Goal: Task Accomplishment & Management: Complete application form

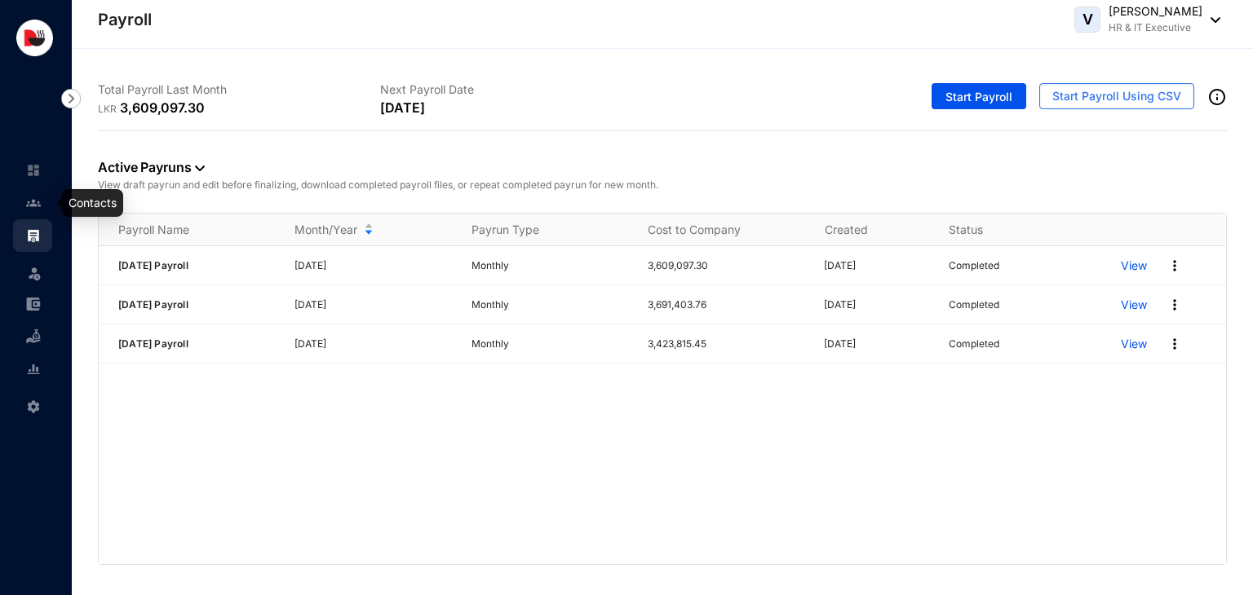
click at [33, 206] on img at bounding box center [33, 203] width 15 height 15
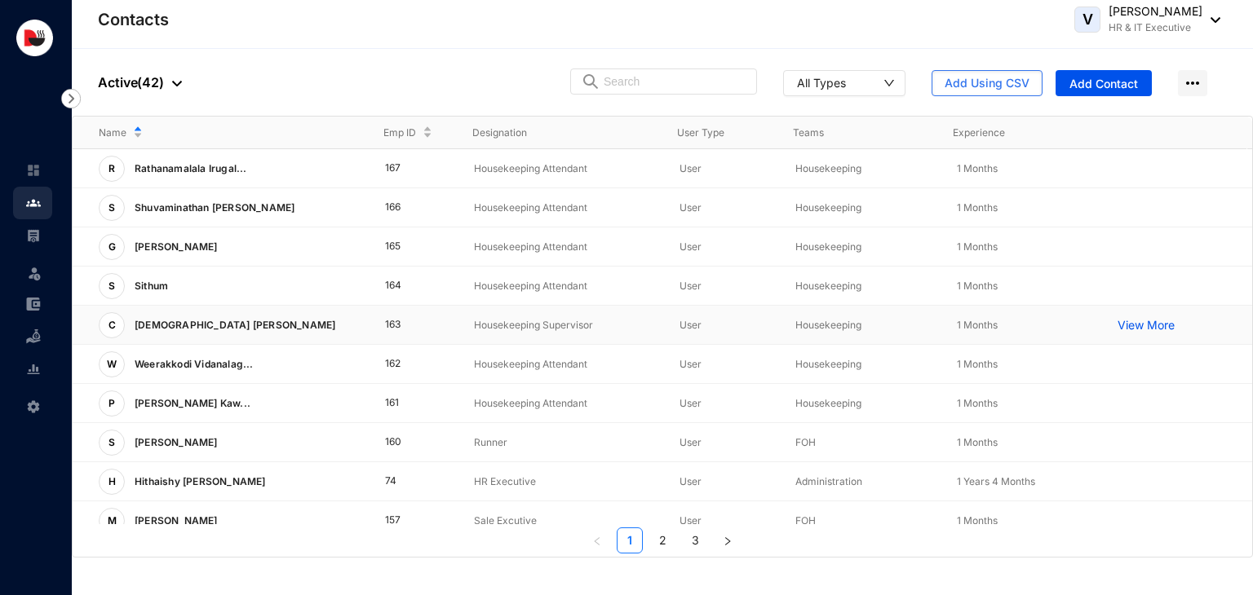
click at [653, 334] on td "User" at bounding box center [711, 325] width 116 height 39
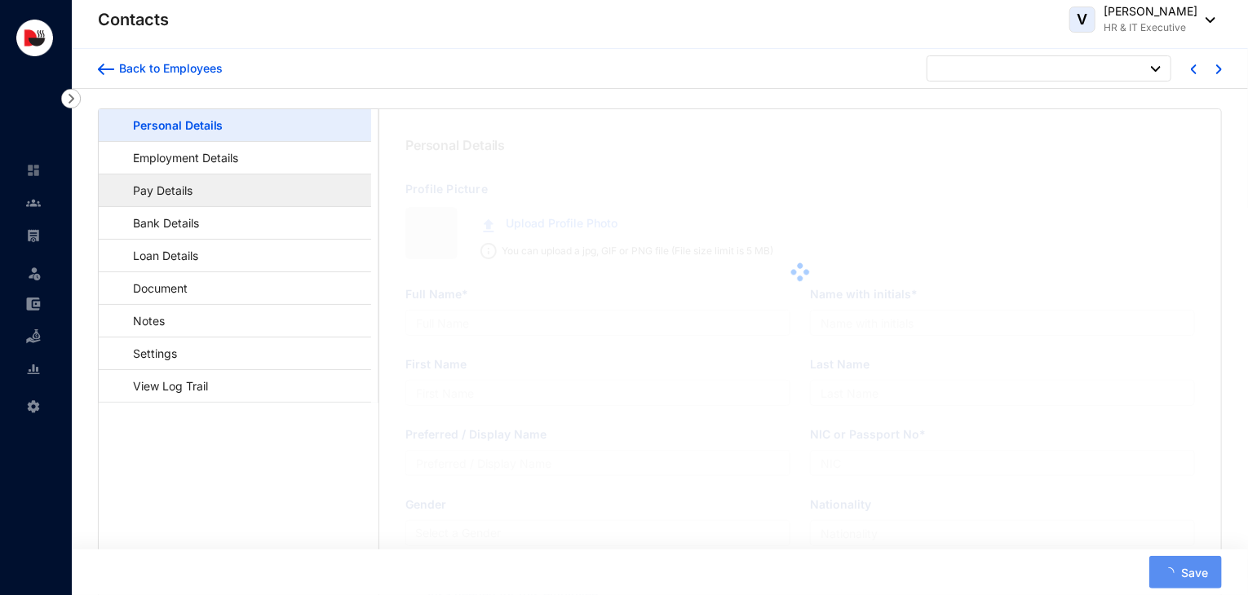
type input "[DEMOGRAPHIC_DATA] [PERSON_NAME]"
type input "[PERSON_NAME]"
type input "Prakash"
type input "851222251V"
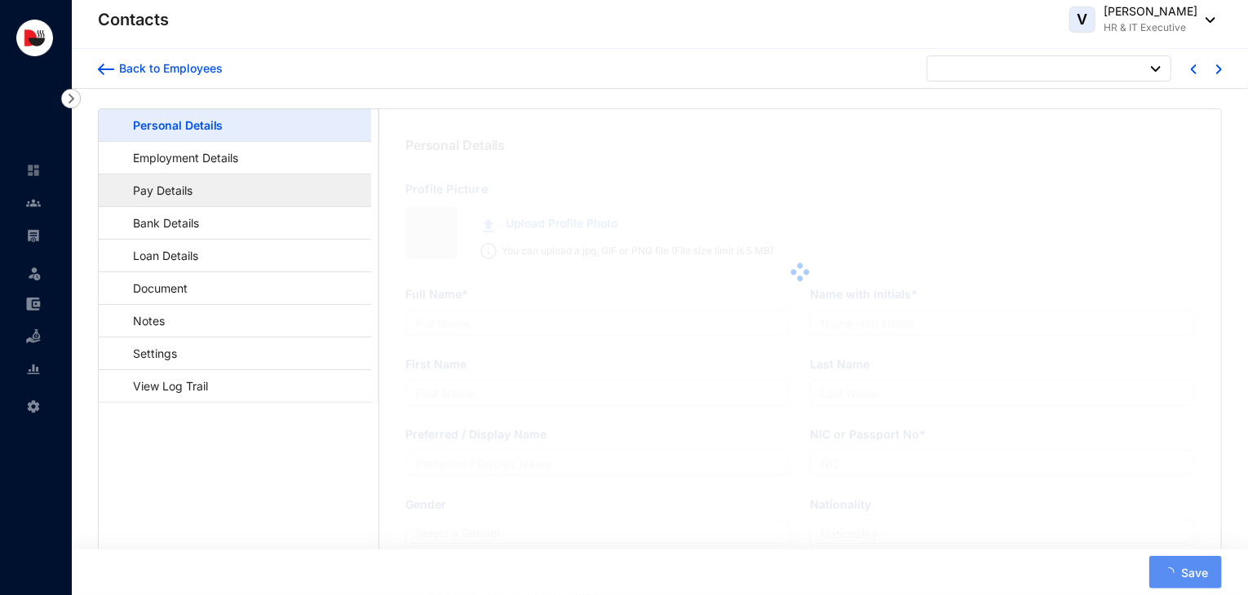
type input "0779772866"
type input "[STREET_ADDRESS]."
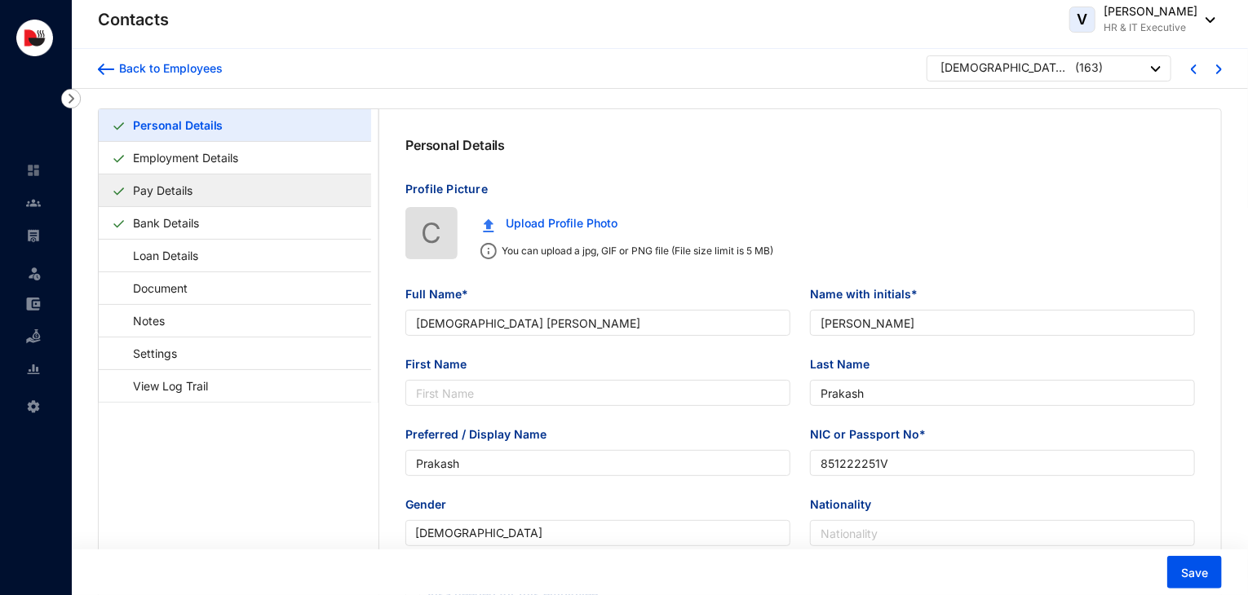
type input "[DATE]"
click at [39, 201] on img at bounding box center [33, 203] width 15 height 15
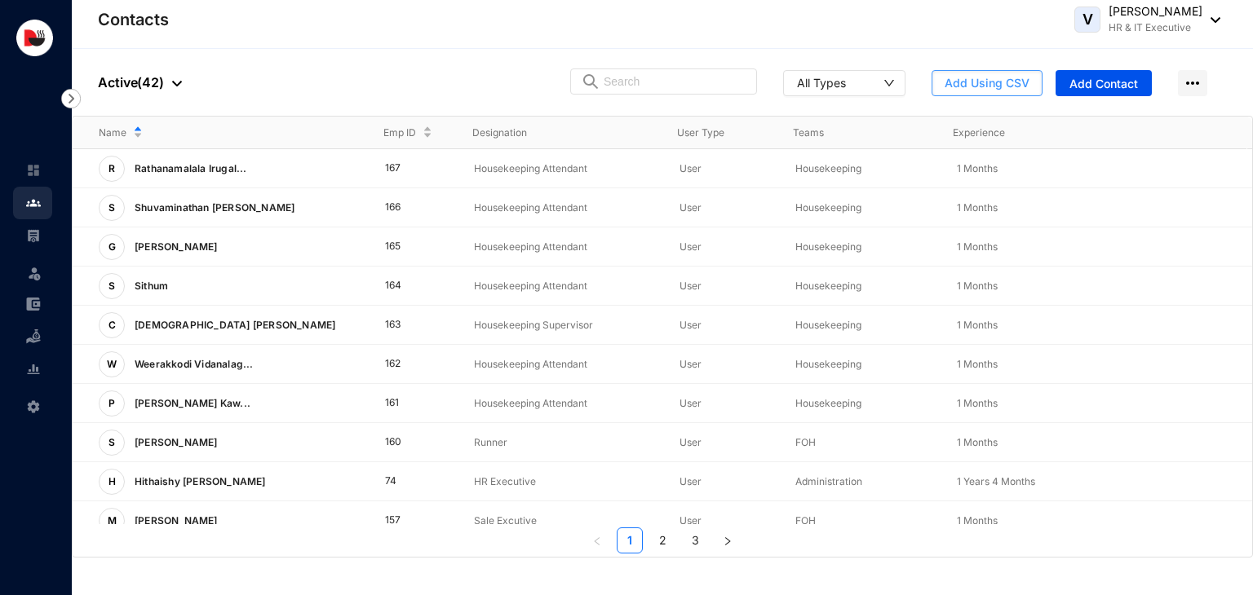
click at [1006, 80] on span "Add Using CSV" at bounding box center [986, 83] width 85 height 16
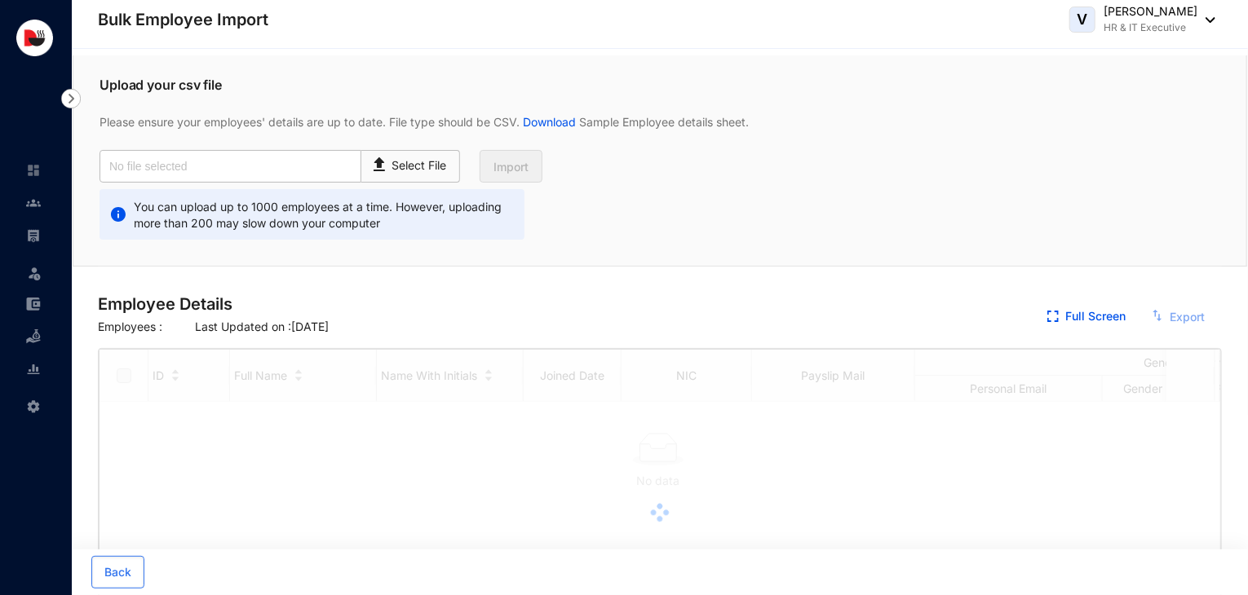
checkbox input "true"
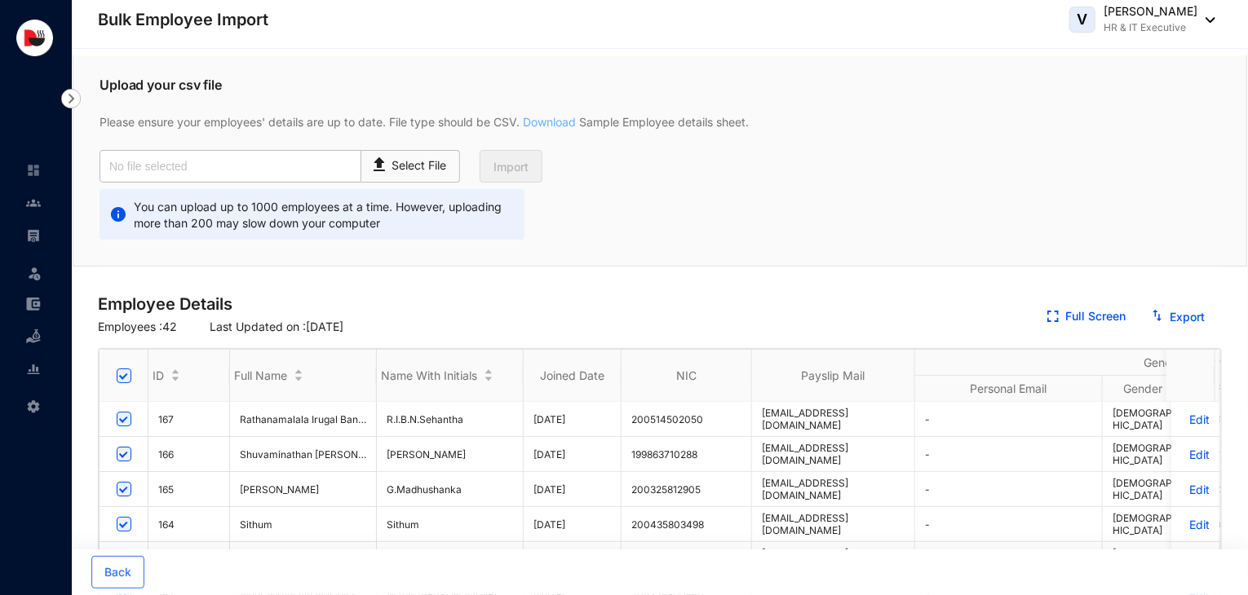
click at [561, 128] on link "Download" at bounding box center [550, 122] width 60 height 14
click at [28, 207] on img at bounding box center [33, 203] width 15 height 15
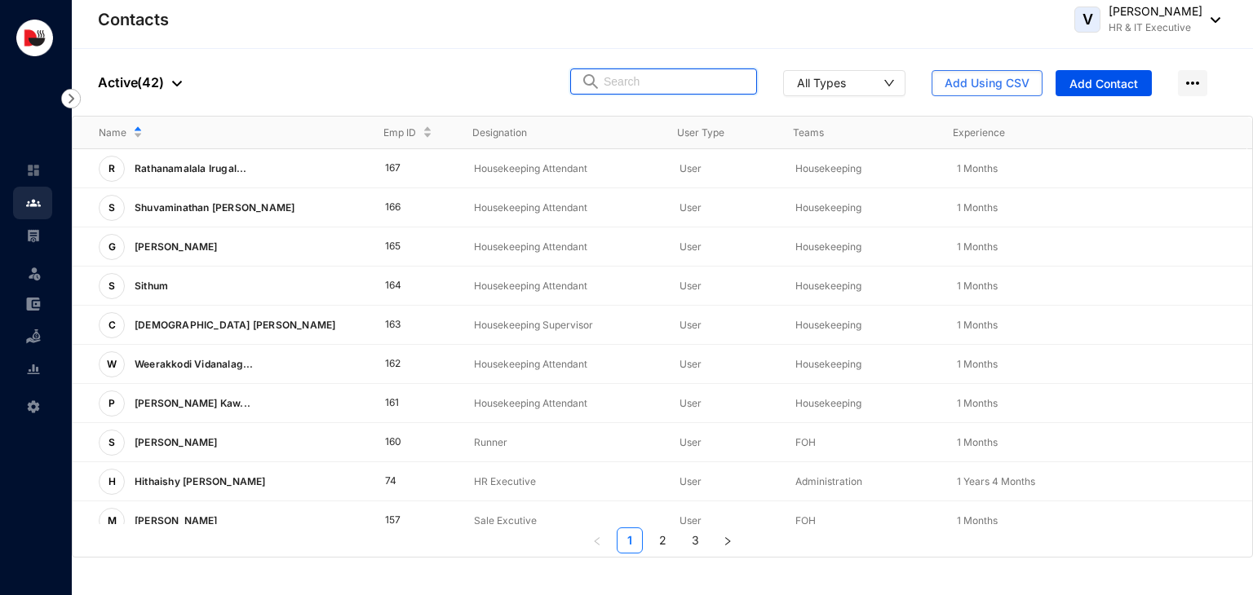
click at [656, 86] on input "text" at bounding box center [675, 81] width 143 height 24
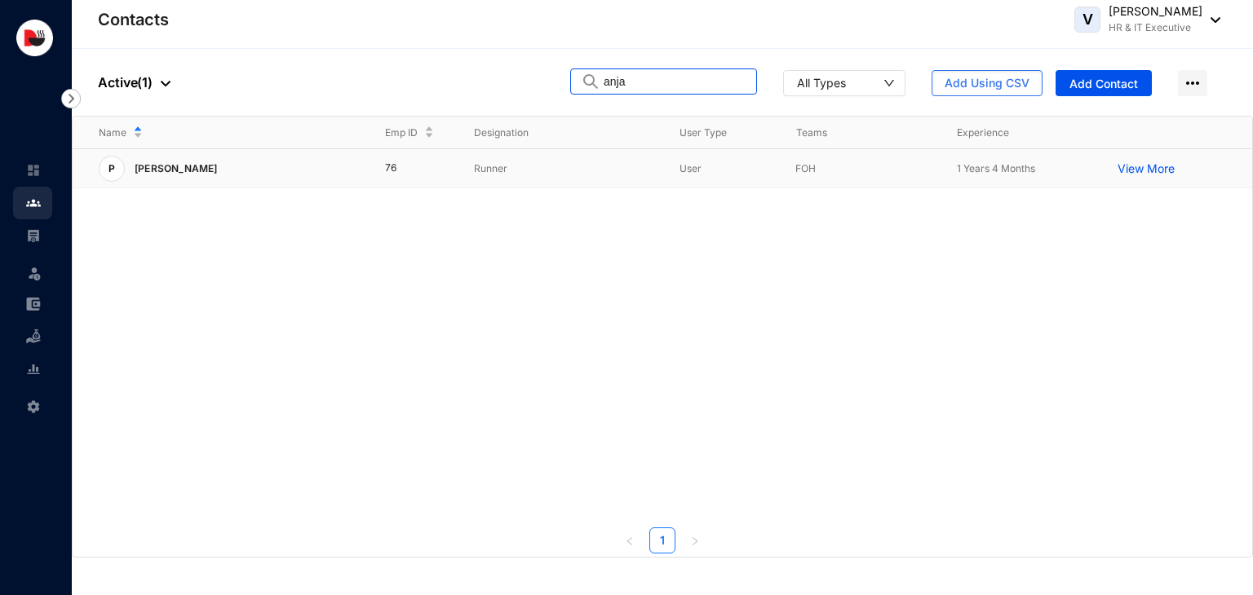
type input "anja"
click at [509, 174] on p "Runner" at bounding box center [563, 169] width 179 height 16
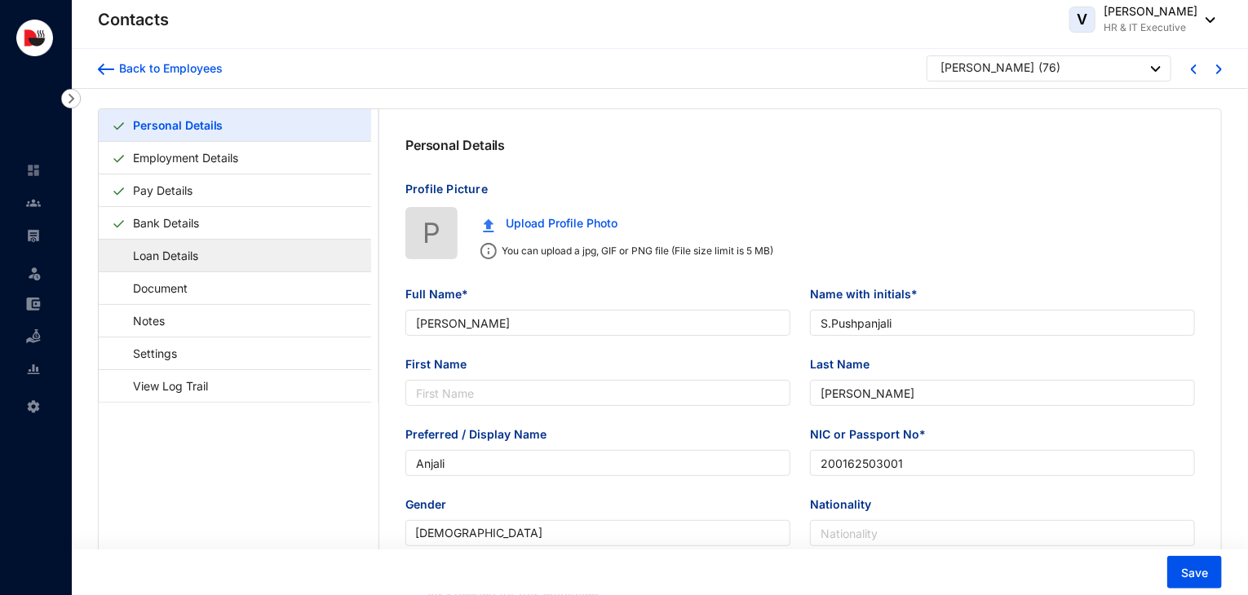
type input "[PERSON_NAME]"
type input "S.Pushpanjali"
type input "[PERSON_NAME]"
type input "Anjali"
type input "200162503001"
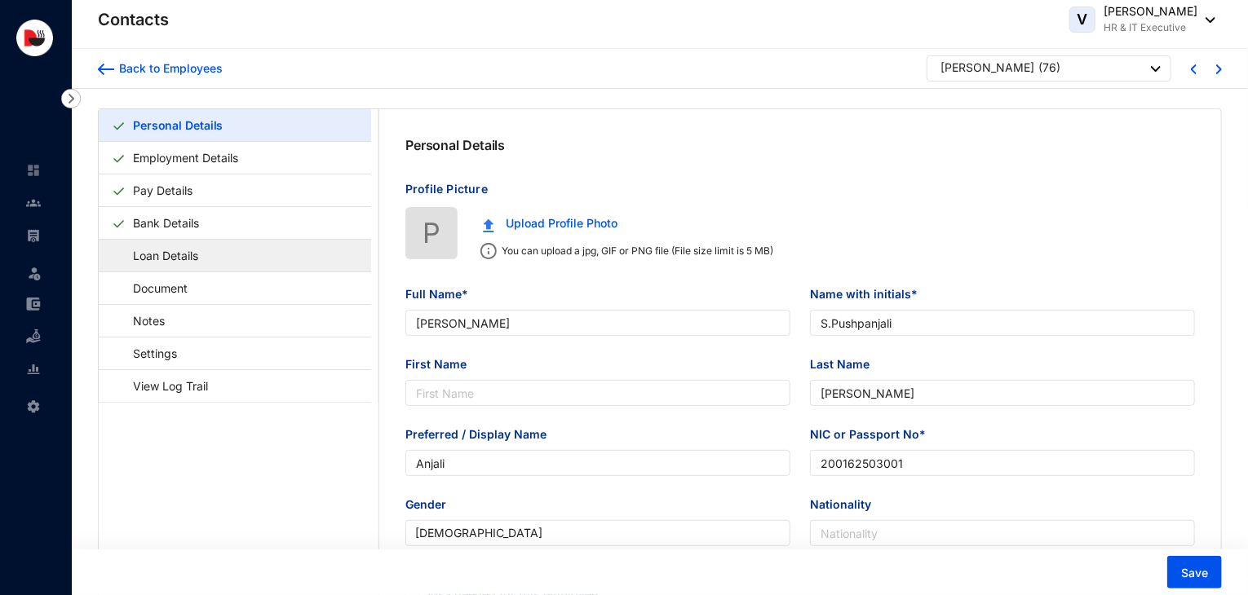
type input "779367359"
type input "Old Factory "A" Division Hopton."
type input "[DATE]"
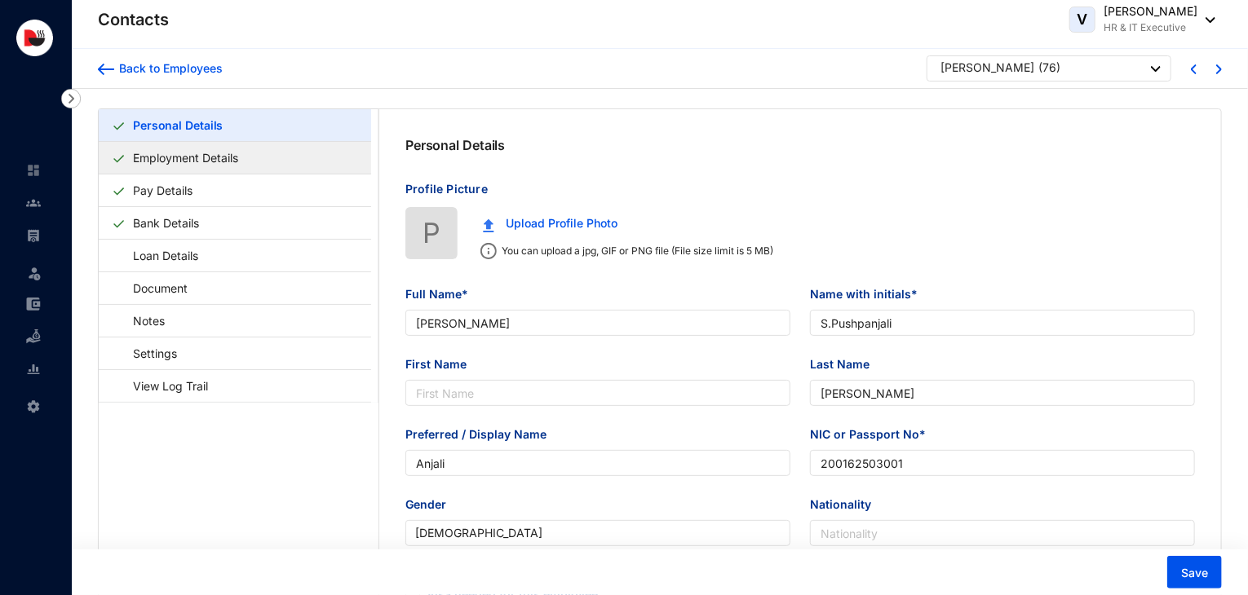
click at [245, 155] on link "Employment Details" at bounding box center [185, 157] width 118 height 33
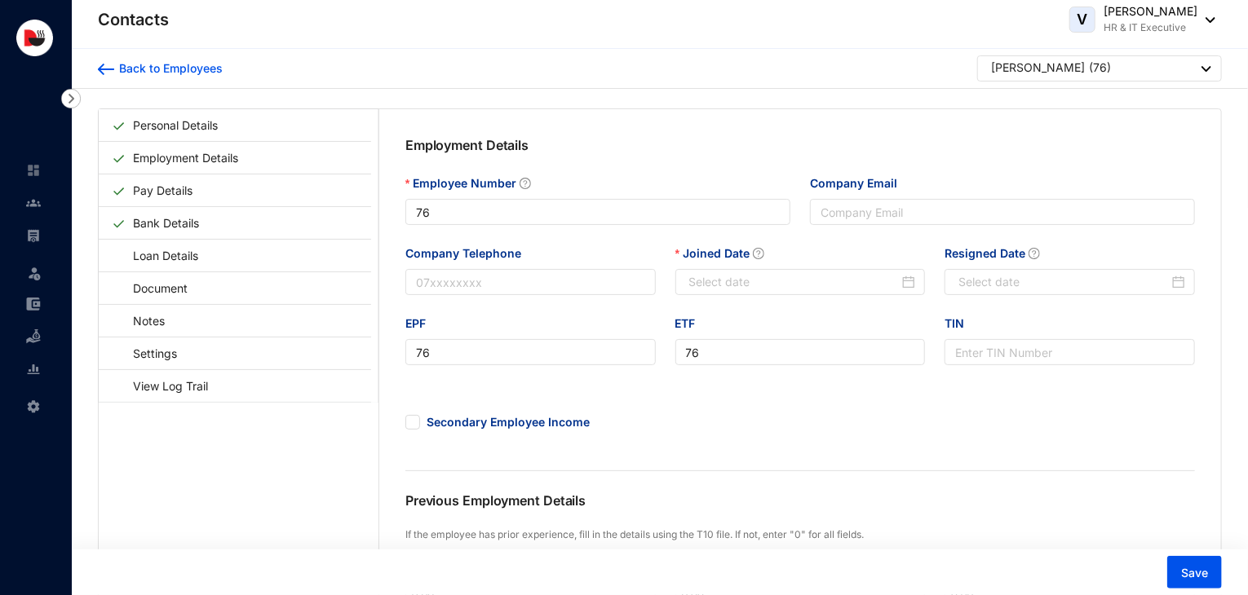
type input "[DATE]"
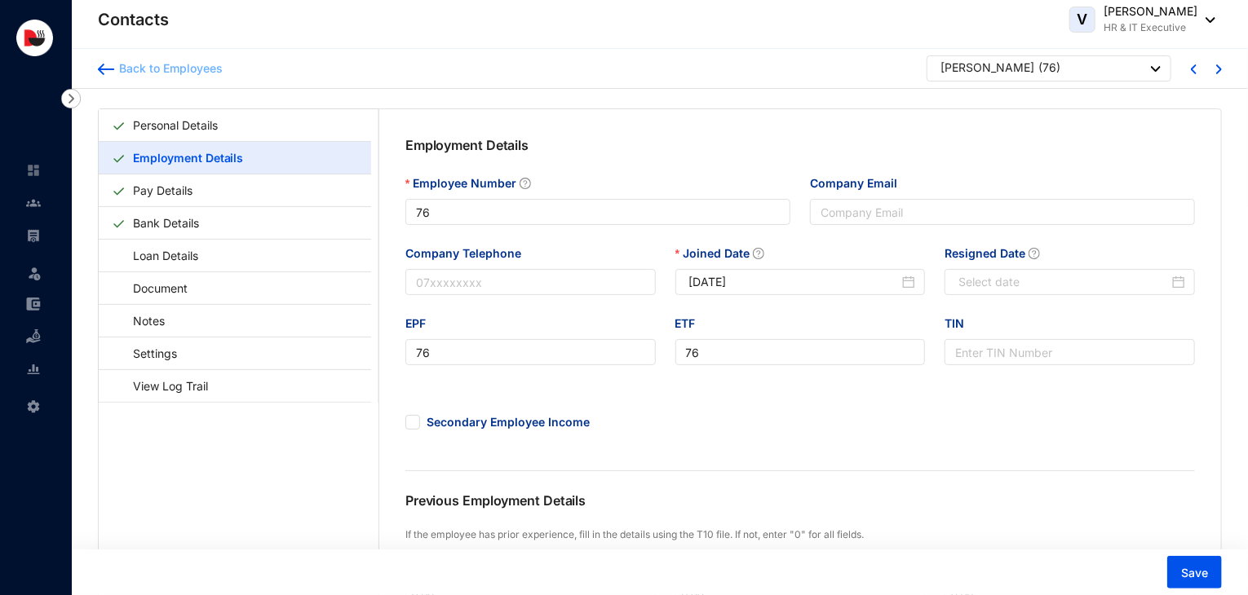
click at [161, 75] on div "Back to Employees" at bounding box center [168, 68] width 108 height 16
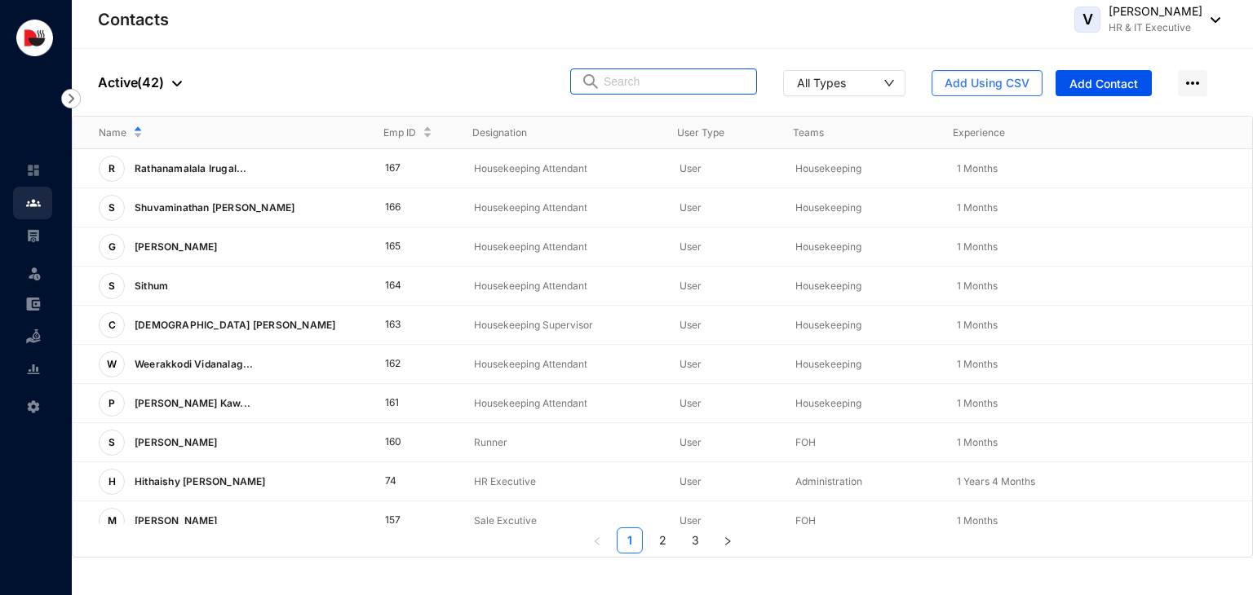
click at [646, 86] on input "text" at bounding box center [675, 81] width 143 height 24
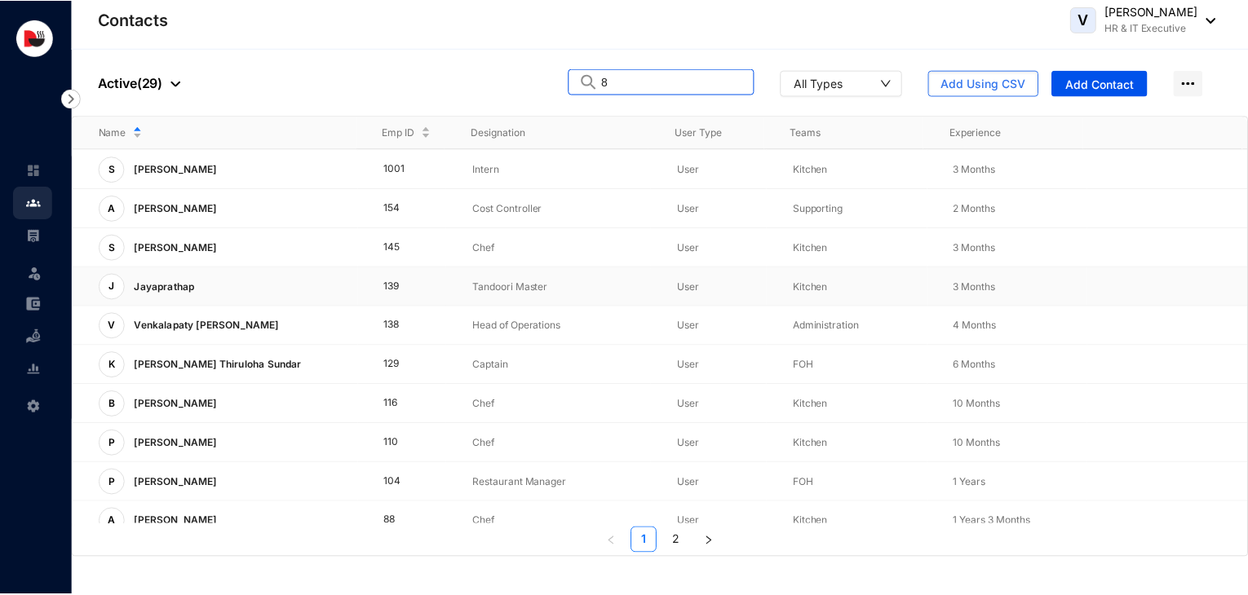
scroll to position [405, 0]
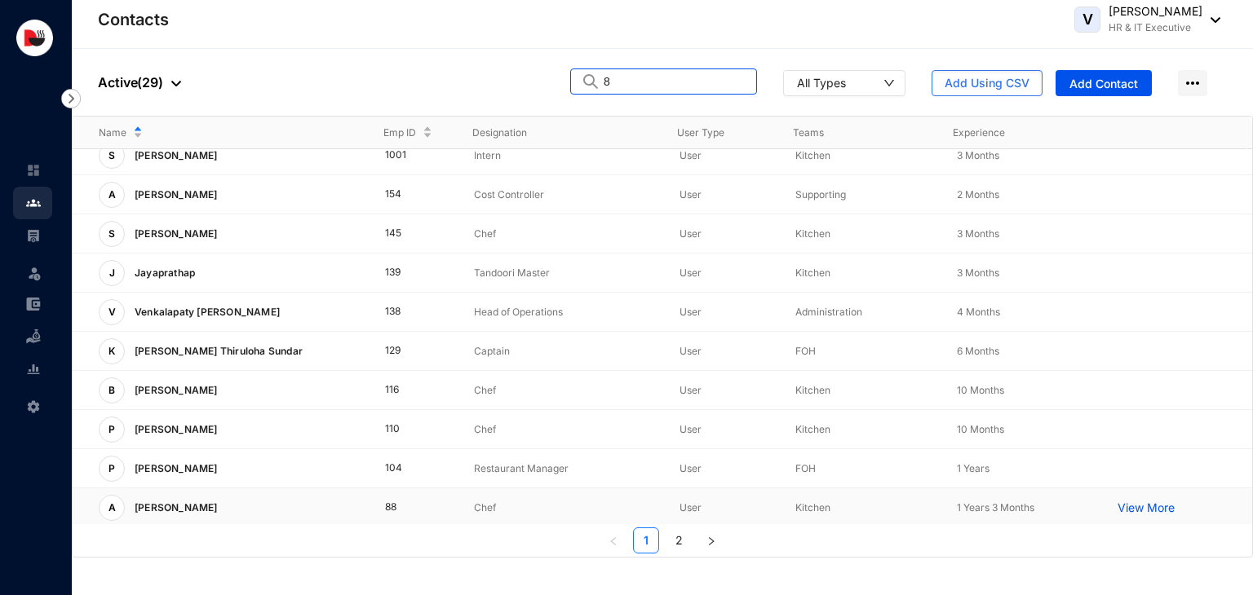
type input "8"
click at [521, 504] on p "Chef" at bounding box center [563, 508] width 179 height 16
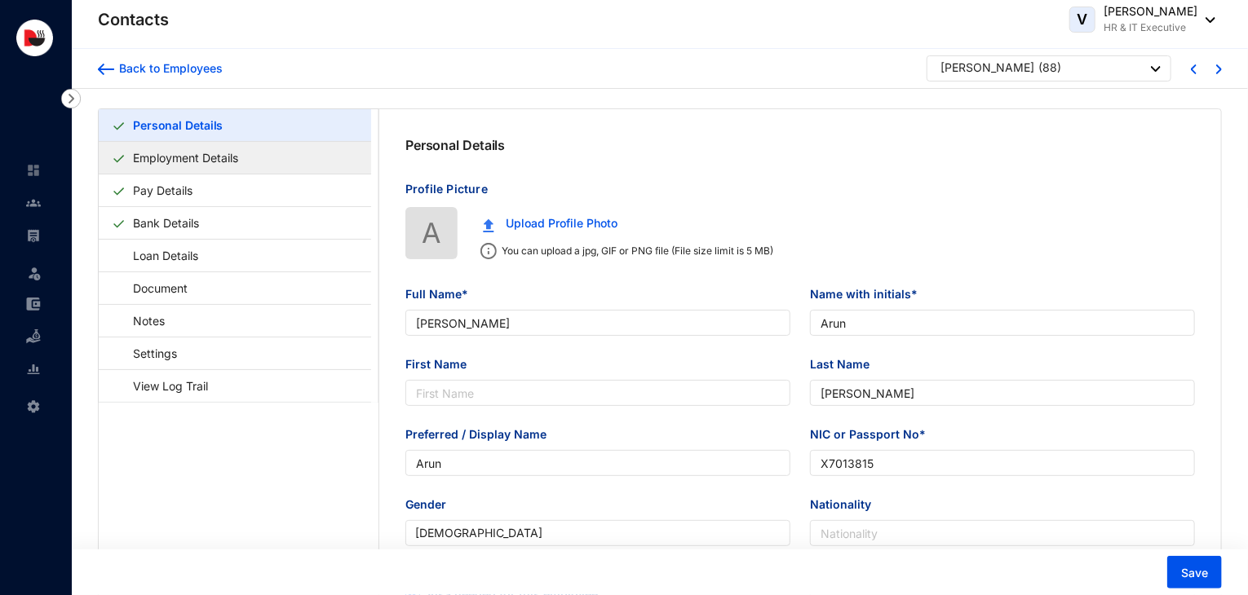
type input "[PERSON_NAME]"
type input "Arun"
type input "[PERSON_NAME]"
type input "Arun"
type input "X7013815"
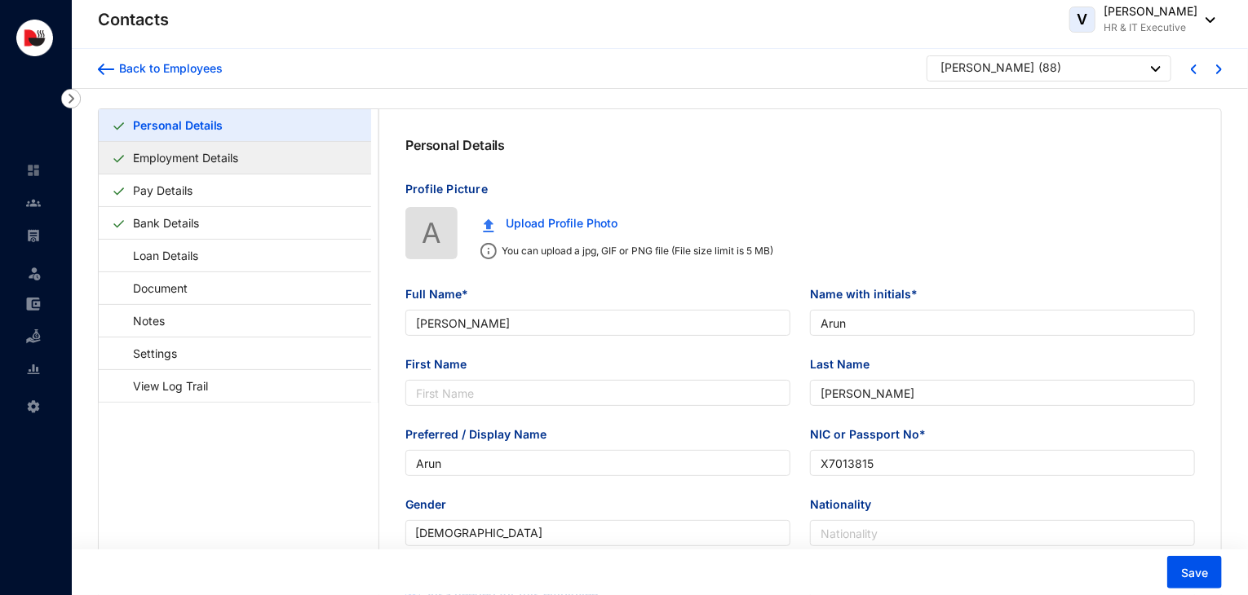
checkbox input "true"
type input "706465044"
type input "No-4, Villa Post- Beta Pars,Ps- Harlakhi, [GEOGRAPHIC_DATA]"
type input "[DATE]"
click at [245, 164] on link "Employment Details" at bounding box center [185, 157] width 118 height 33
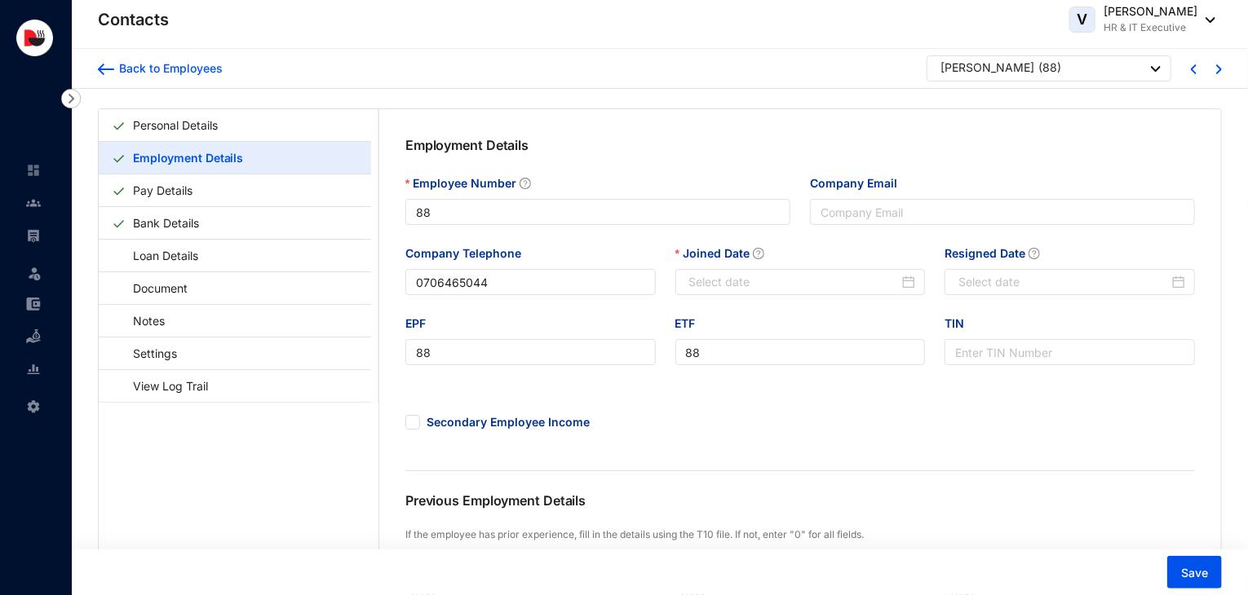
type input "[DATE]"
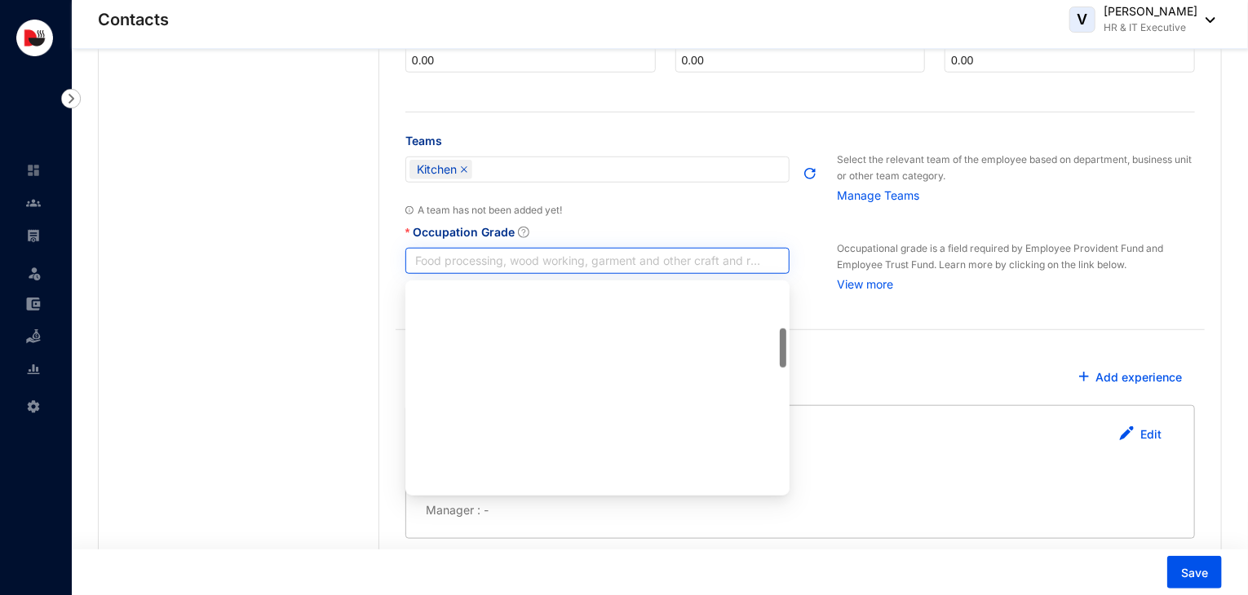
scroll to position [235, 0]
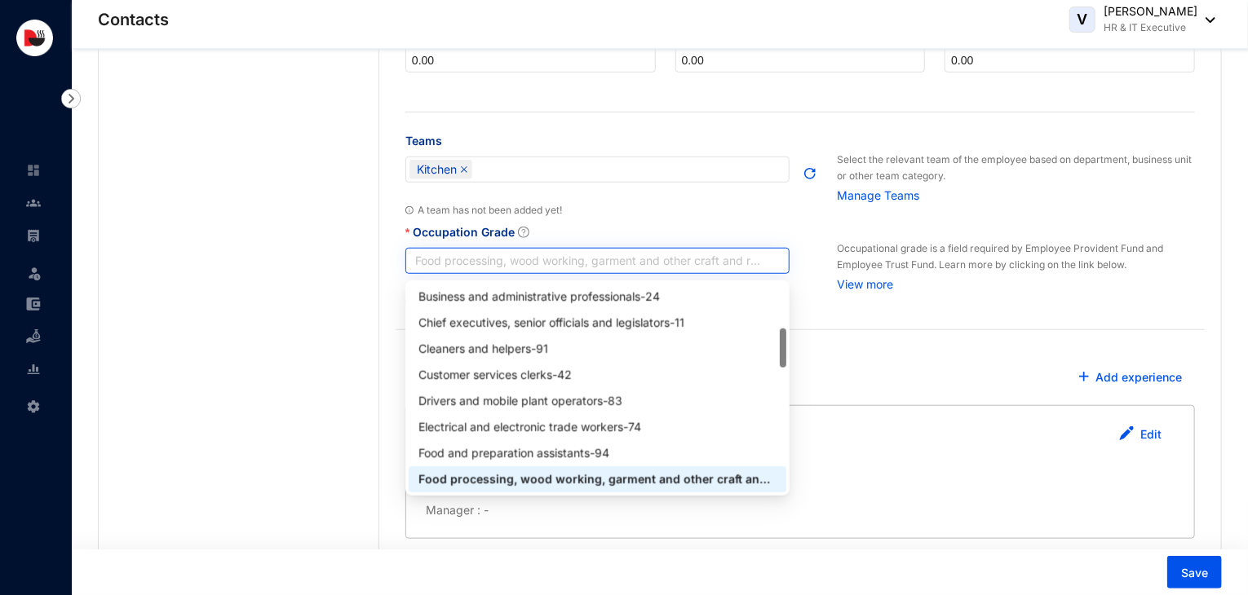
click at [666, 273] on span "Food processing, wood working, garment and other craft and related trade worker…" at bounding box center [597, 261] width 365 height 24
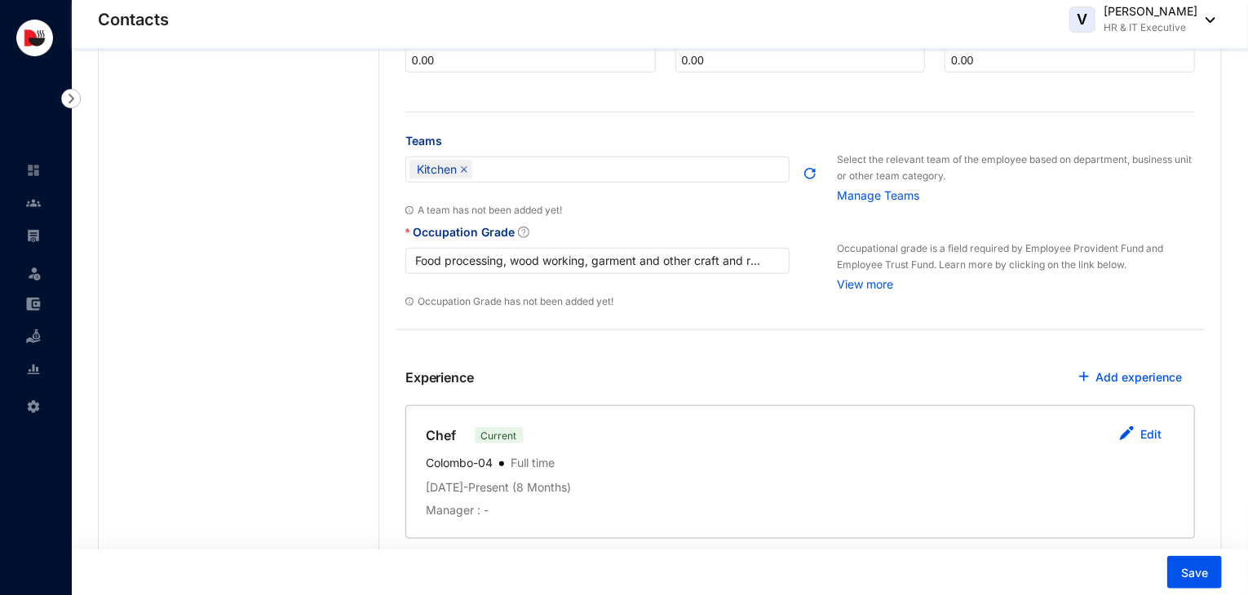
click at [896, 374] on div "Experience Add experience" at bounding box center [799, 383] width 789 height 44
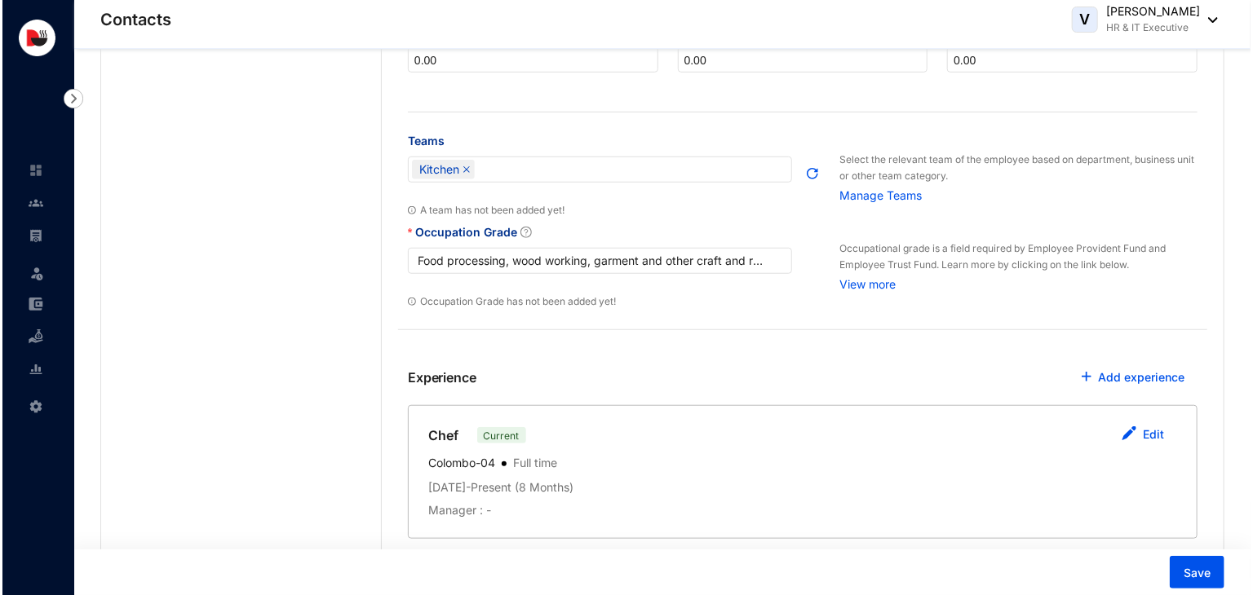
scroll to position [0, 0]
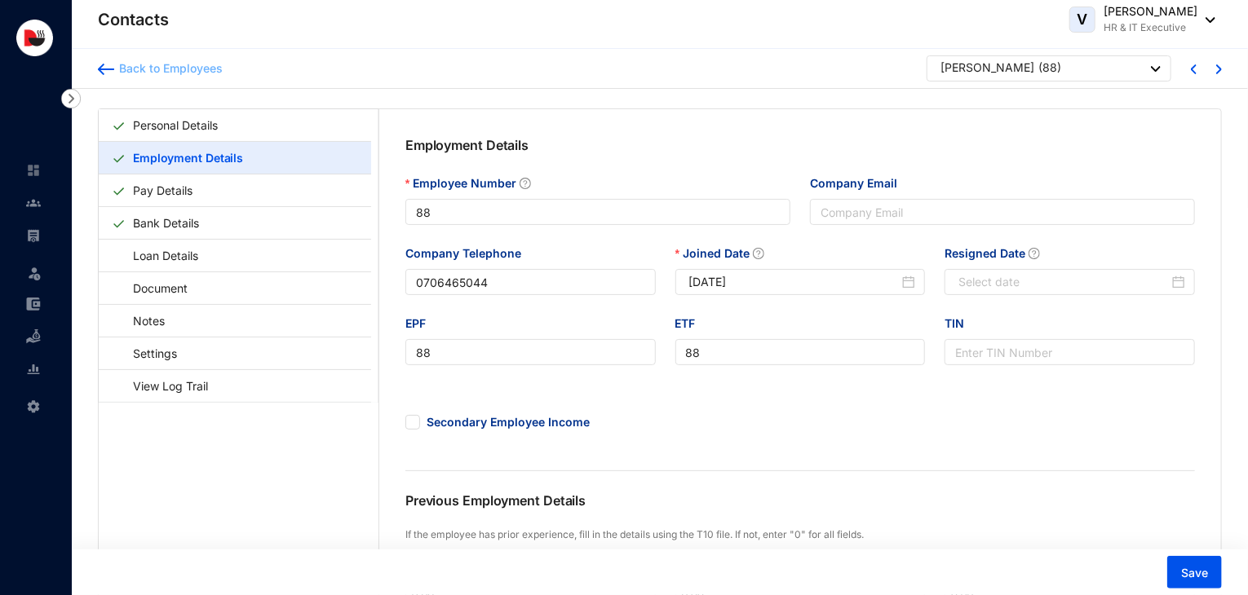
click at [201, 70] on div "Back to Employees" at bounding box center [168, 68] width 108 height 16
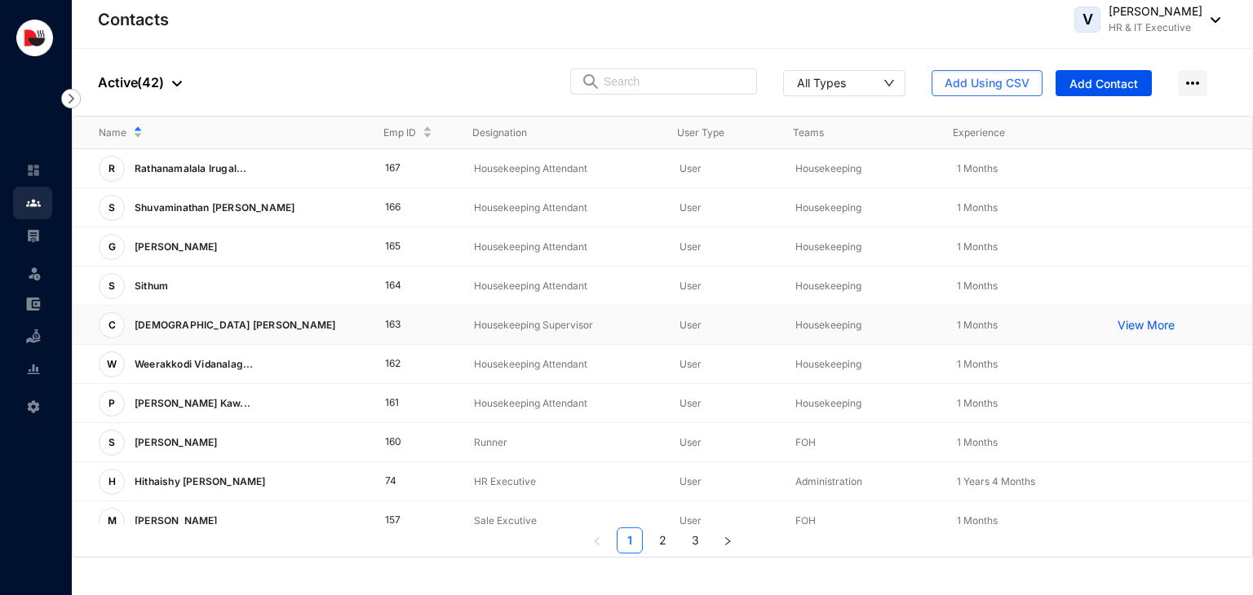
scroll to position [405, 0]
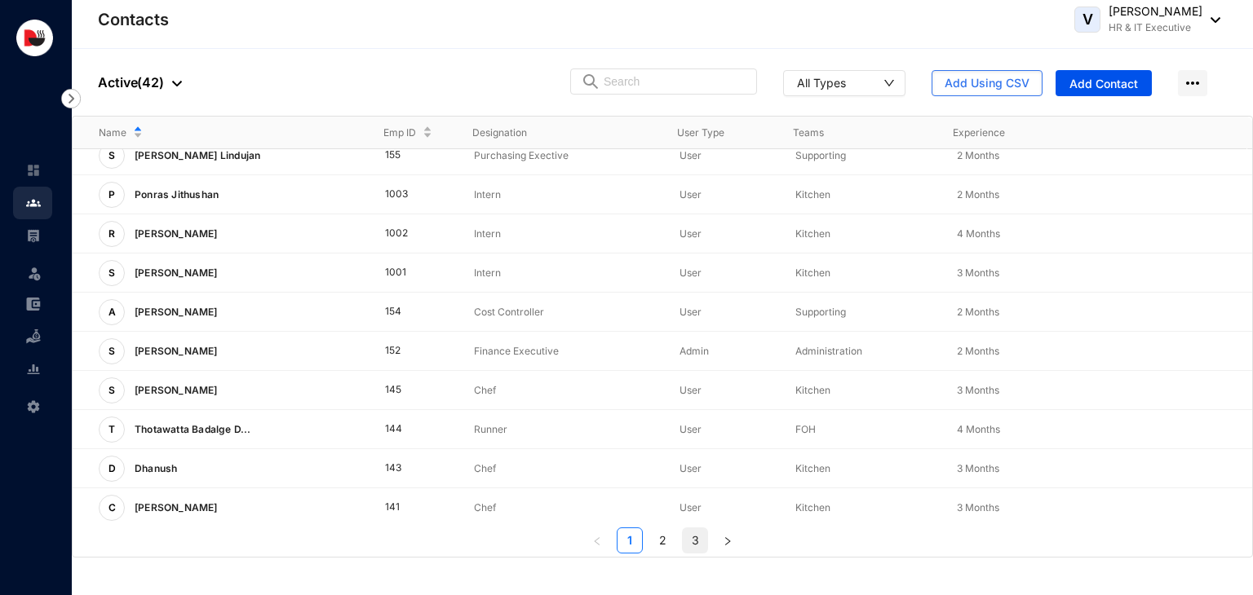
click at [698, 542] on link "3" at bounding box center [695, 541] width 24 height 24
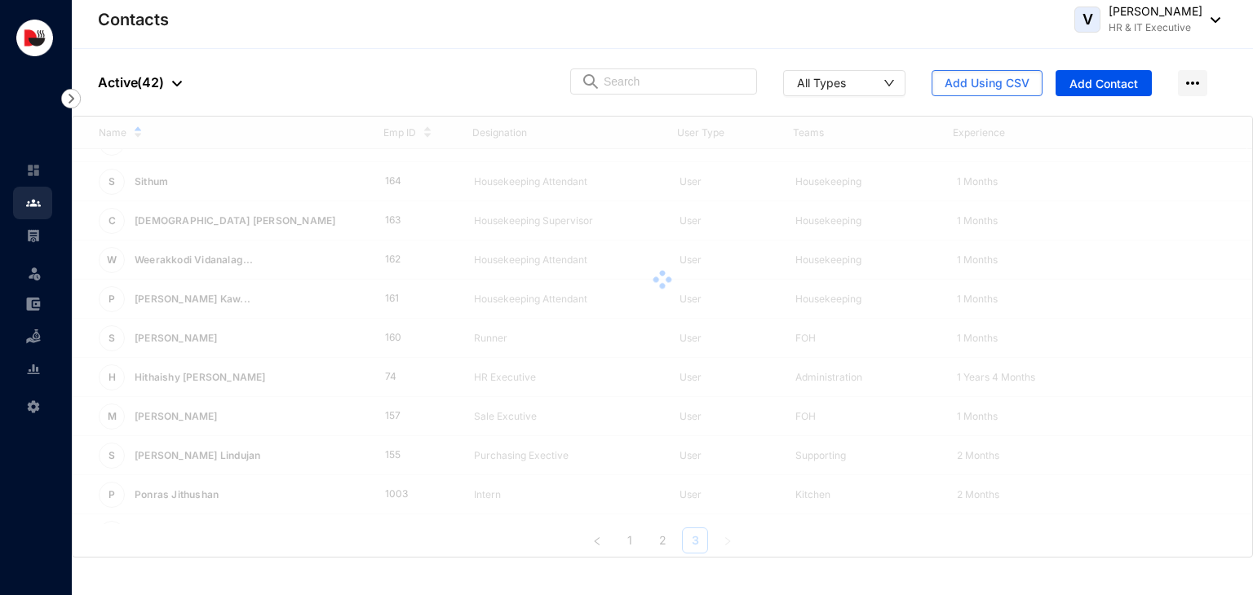
scroll to position [0, 0]
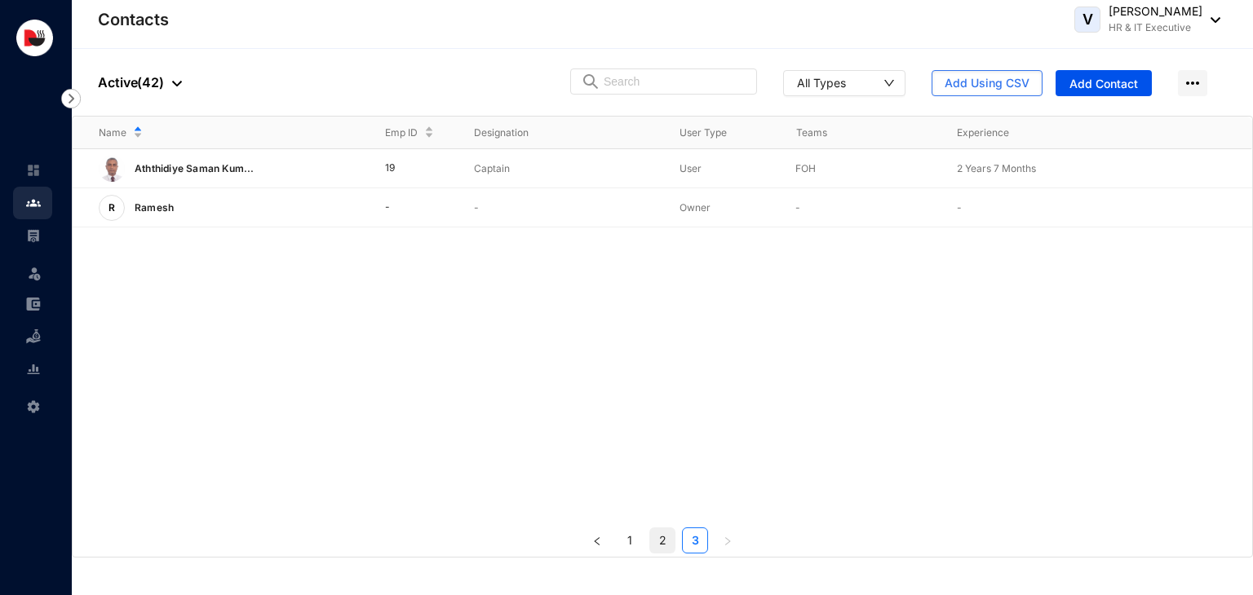
click at [665, 542] on link "2" at bounding box center [662, 541] width 24 height 24
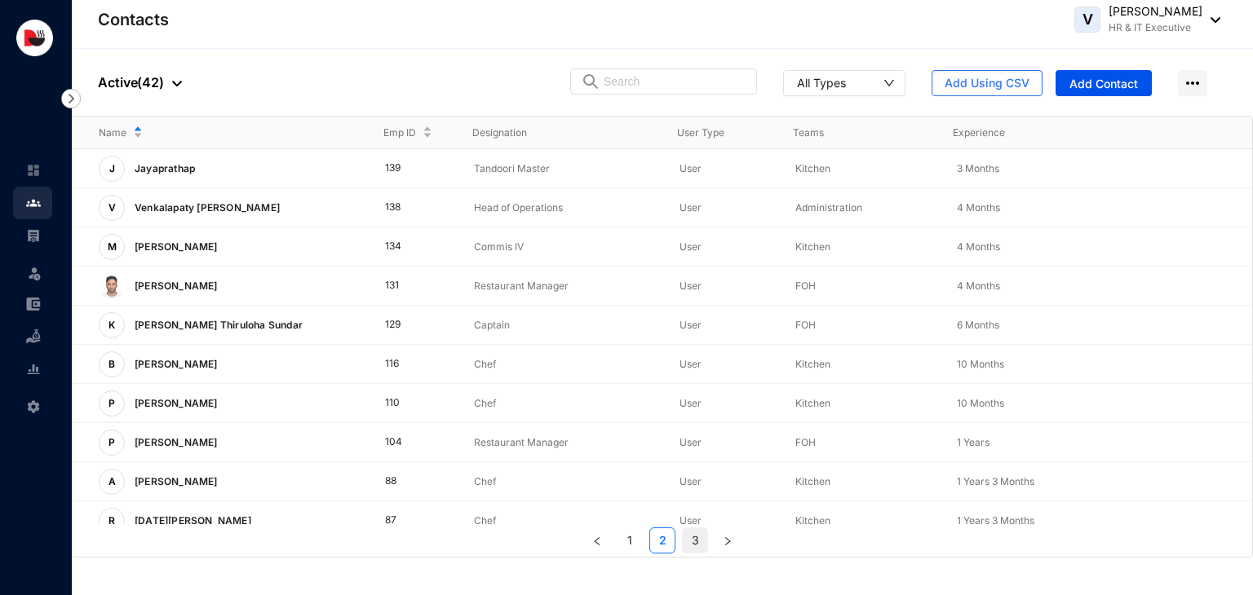
click at [698, 546] on link "3" at bounding box center [695, 541] width 24 height 24
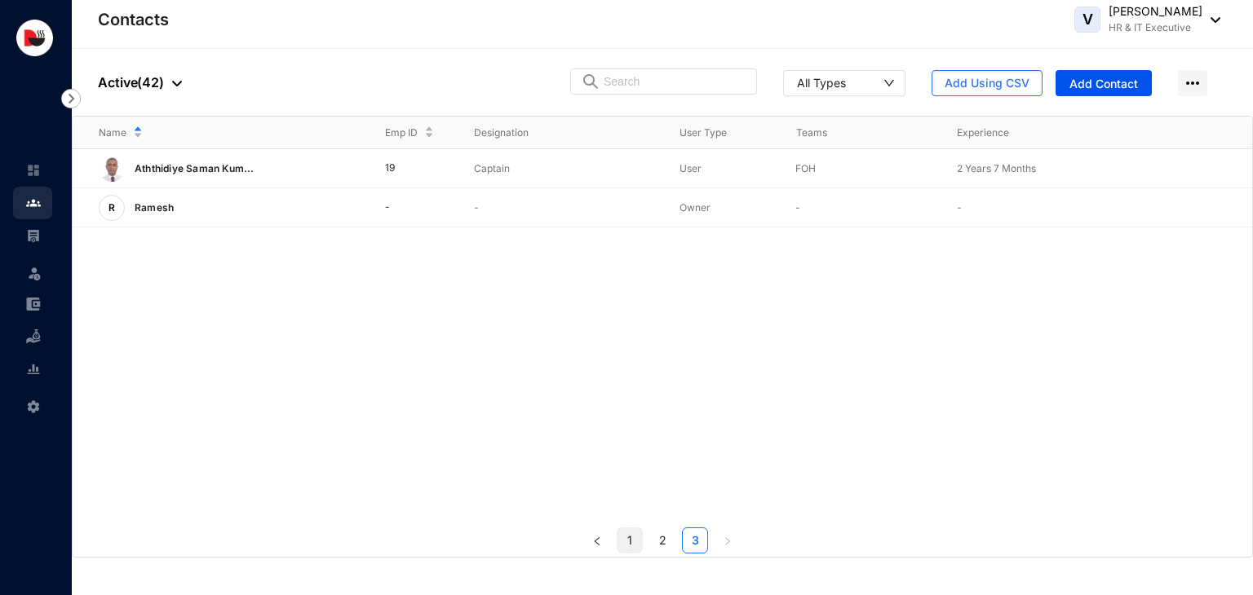
click at [630, 540] on link "1" at bounding box center [629, 541] width 24 height 24
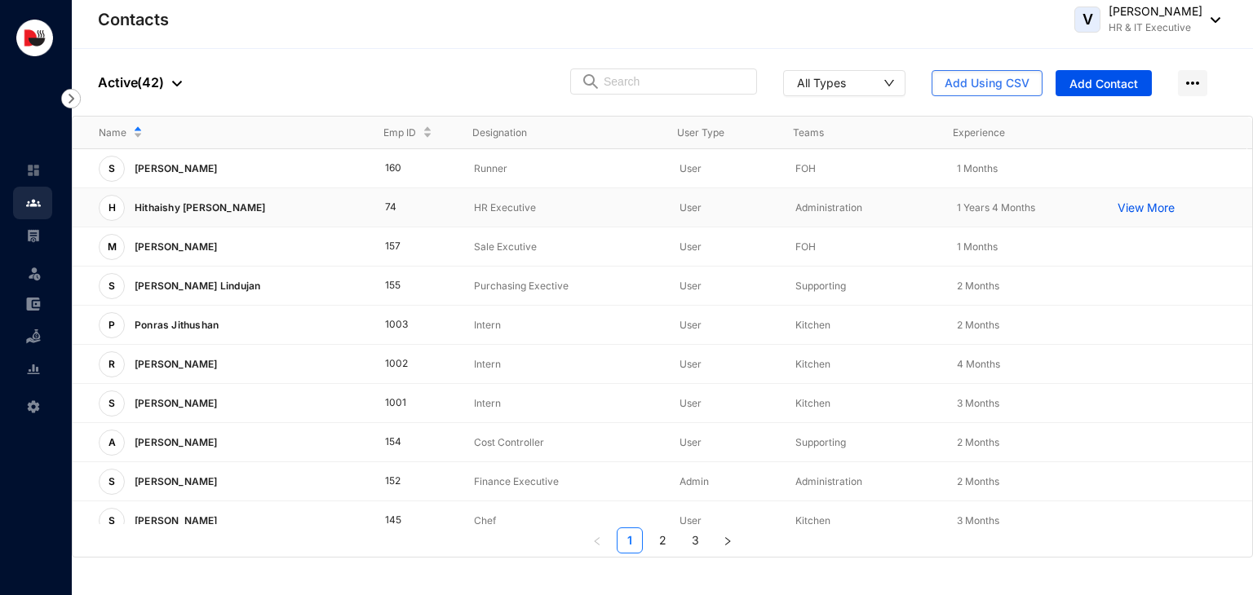
scroll to position [405, 0]
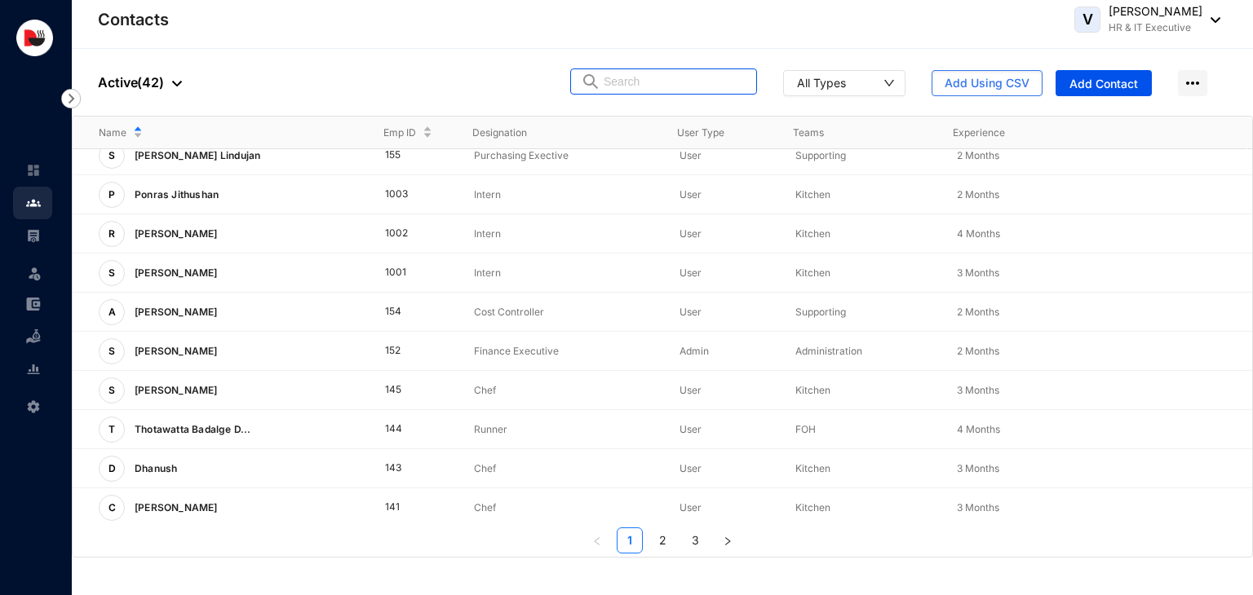
click at [648, 79] on input "text" at bounding box center [675, 81] width 143 height 24
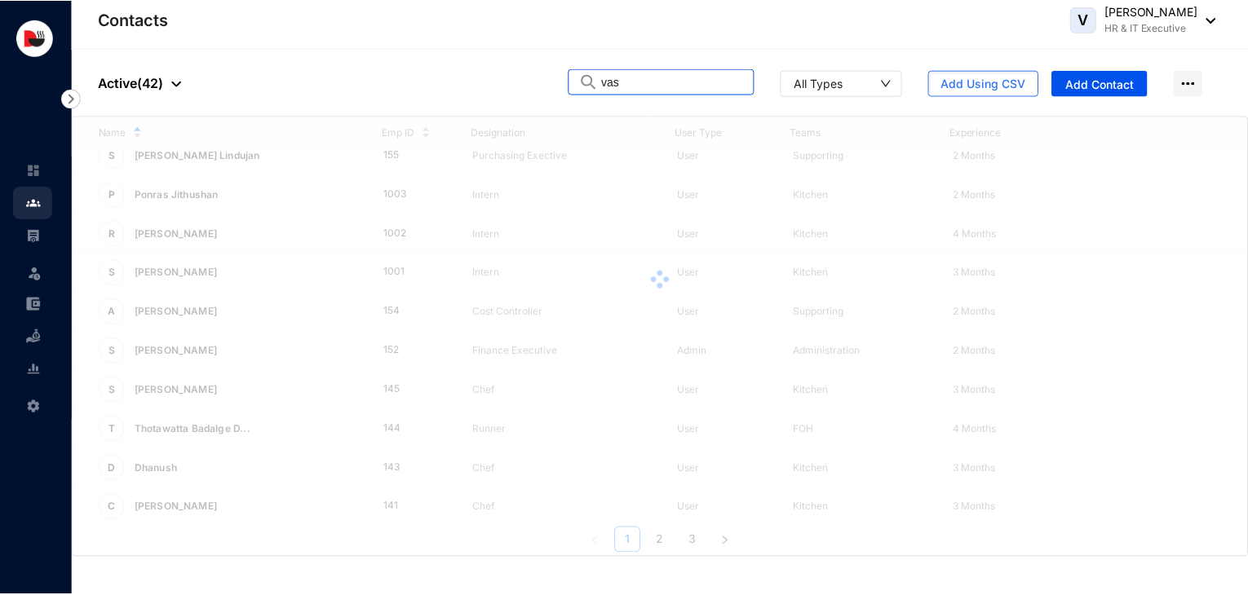
scroll to position [0, 0]
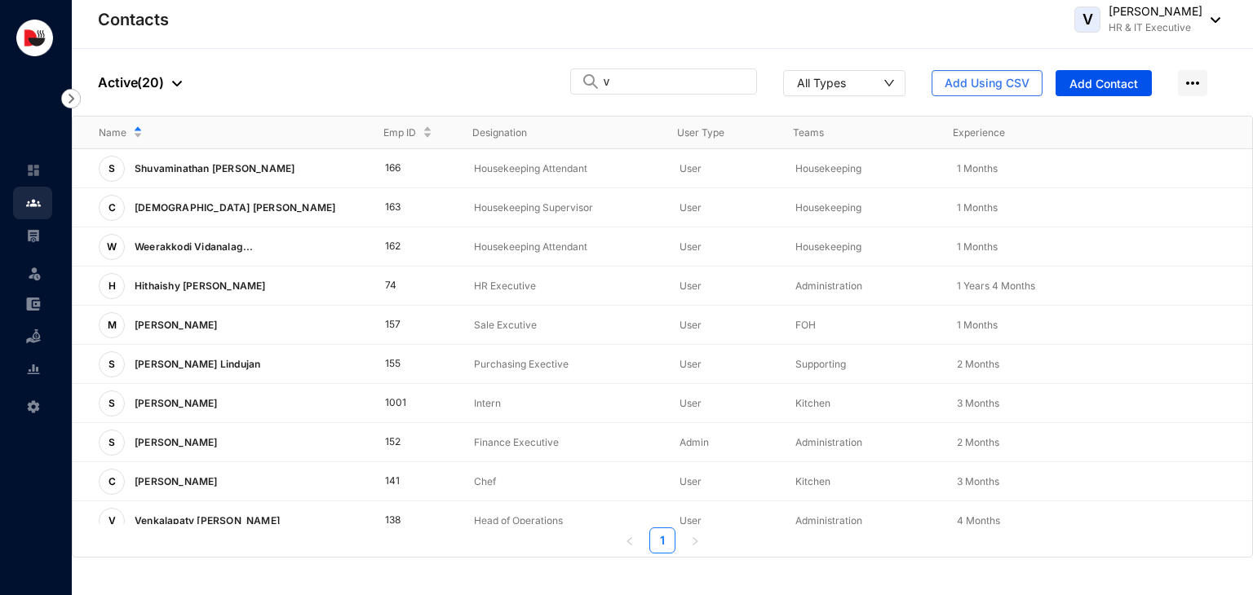
click at [164, 82] on div at bounding box center [173, 83] width 18 height 20
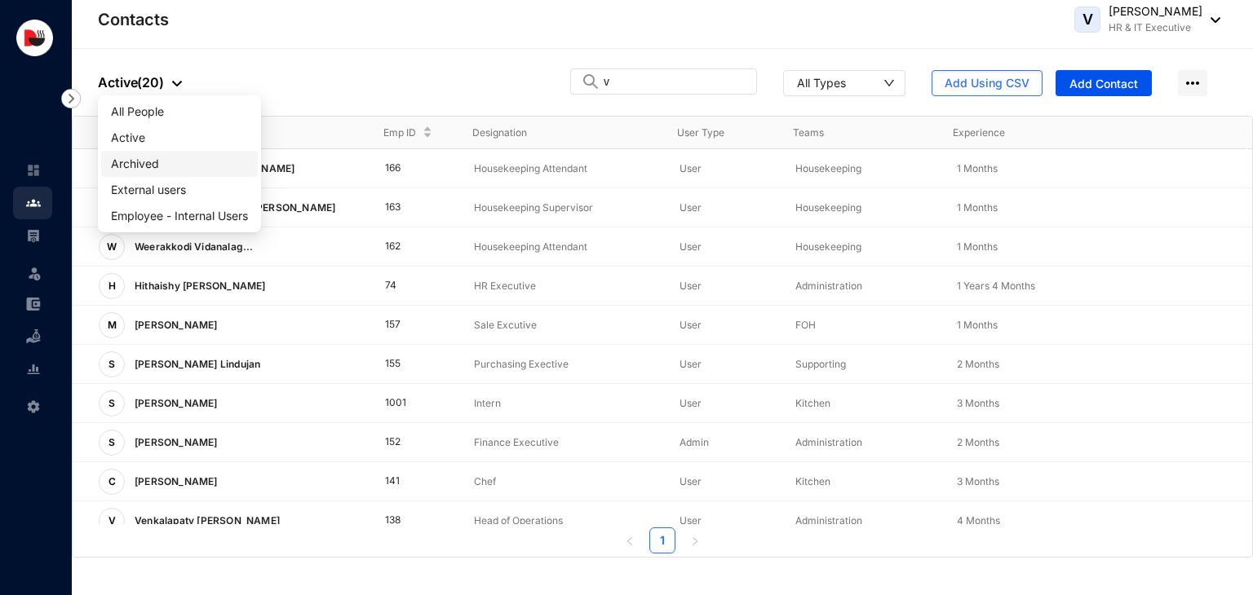
click at [182, 167] on span "Archived" at bounding box center [179, 164] width 137 height 18
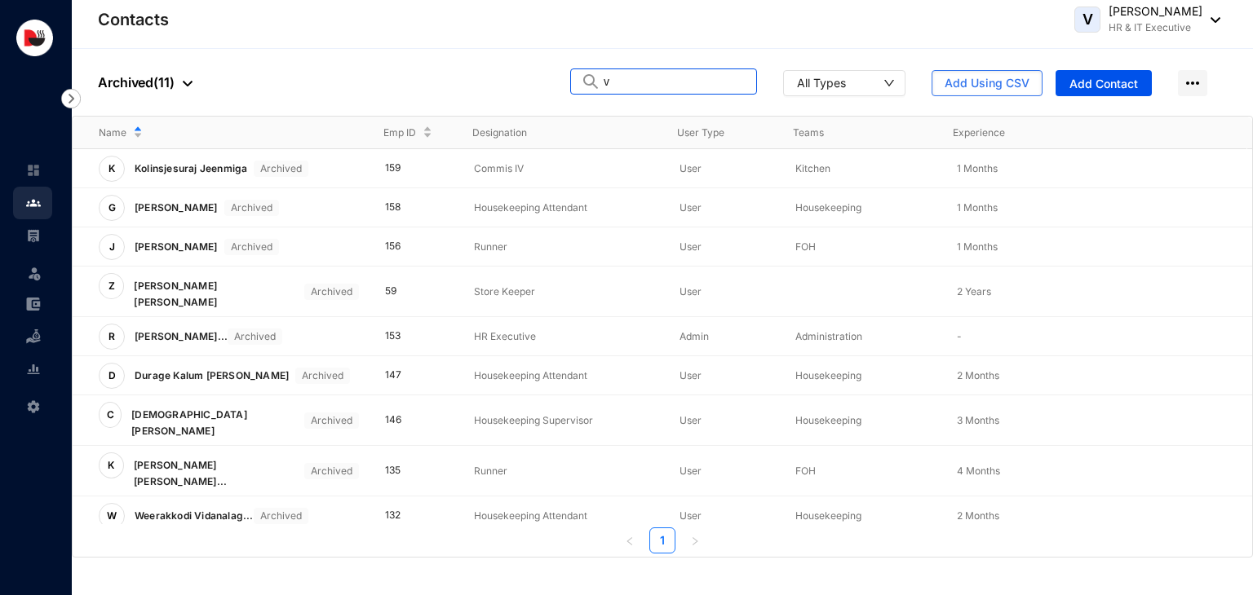
click at [647, 89] on input "v" at bounding box center [675, 81] width 143 height 24
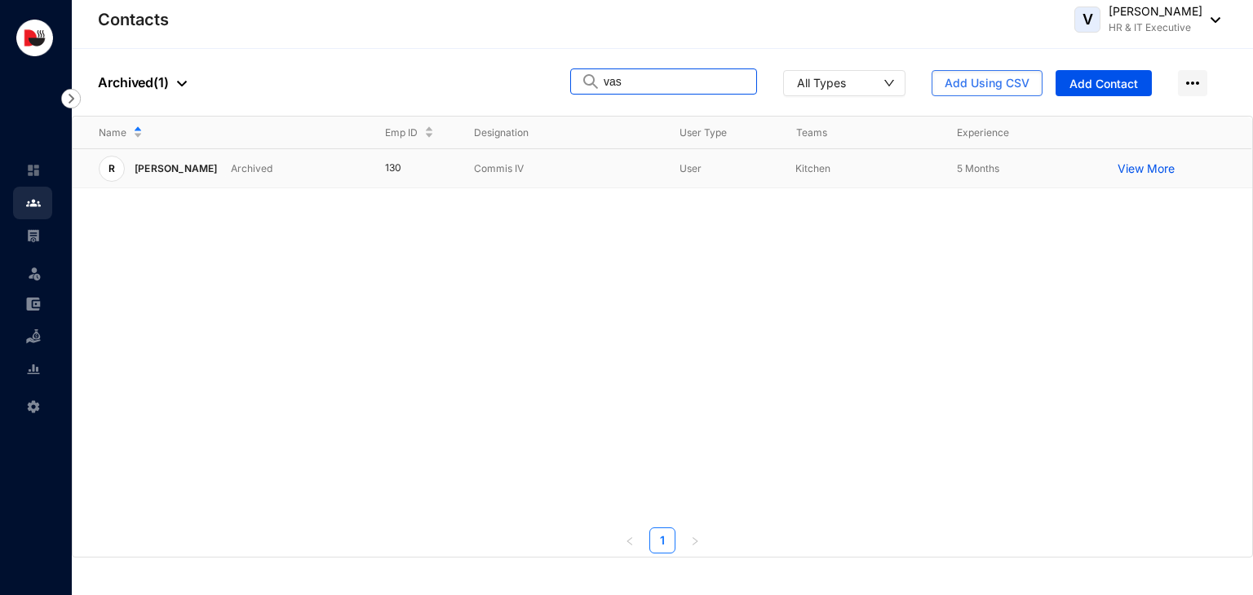
type input "vas"
click at [537, 177] on td "Commis IV" at bounding box center [551, 168] width 206 height 39
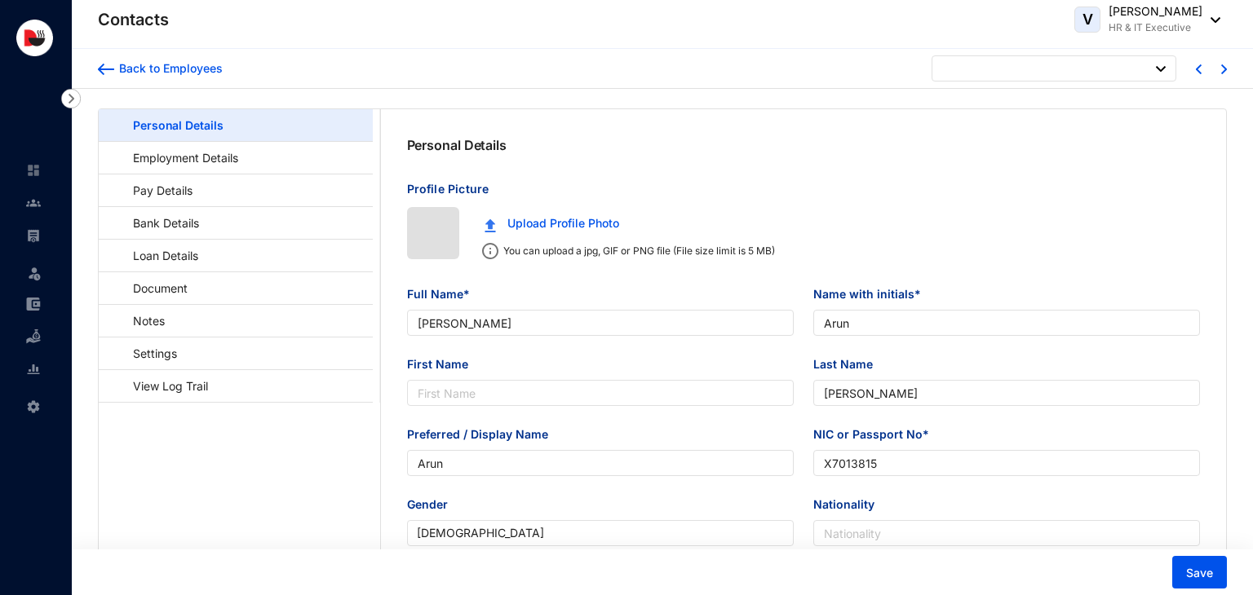
type input "[DATE]"
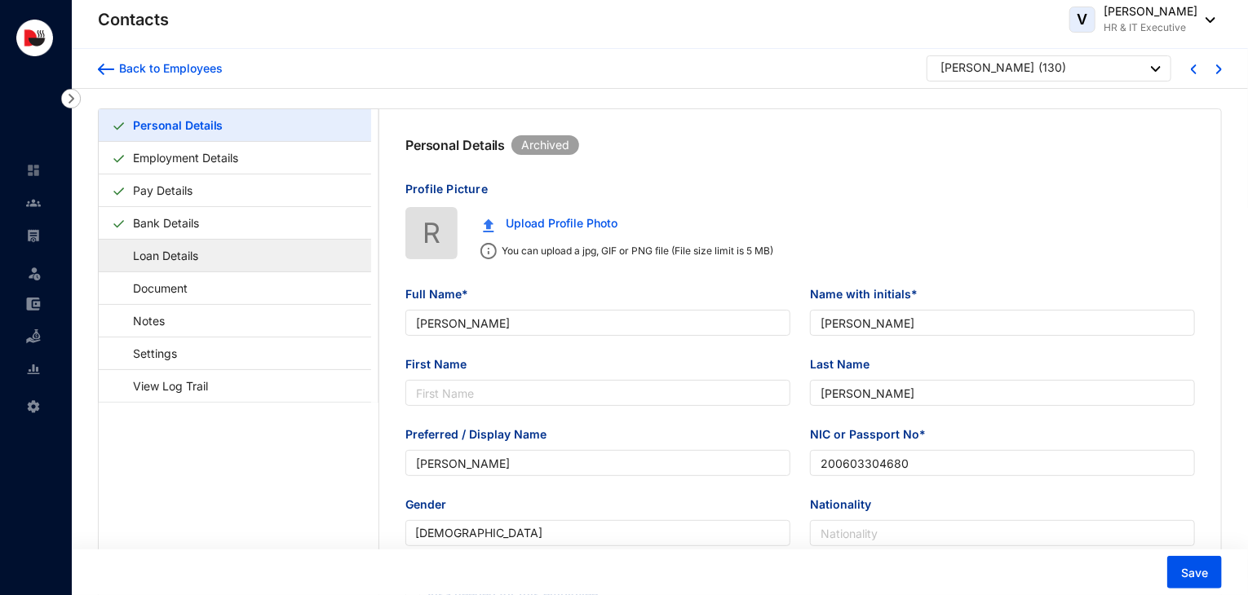
type input "[PERSON_NAME]"
type input "200603304680"
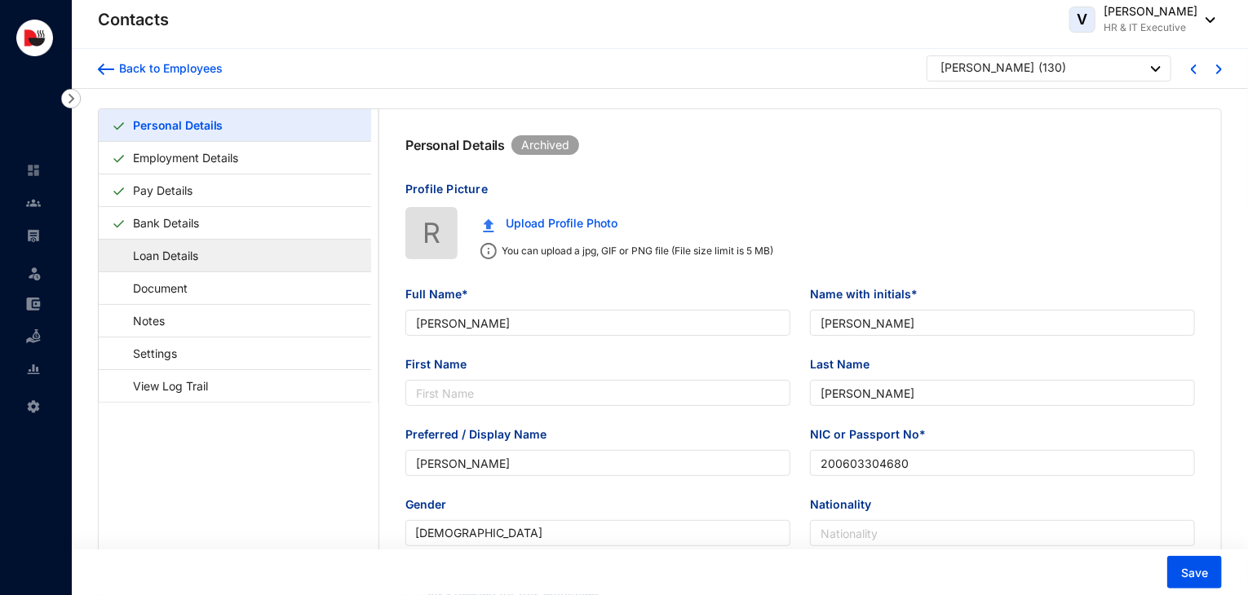
checkbox input "false"
type input "768975089"
type input "[STREET_ADDRESS]."
type input "[DATE]"
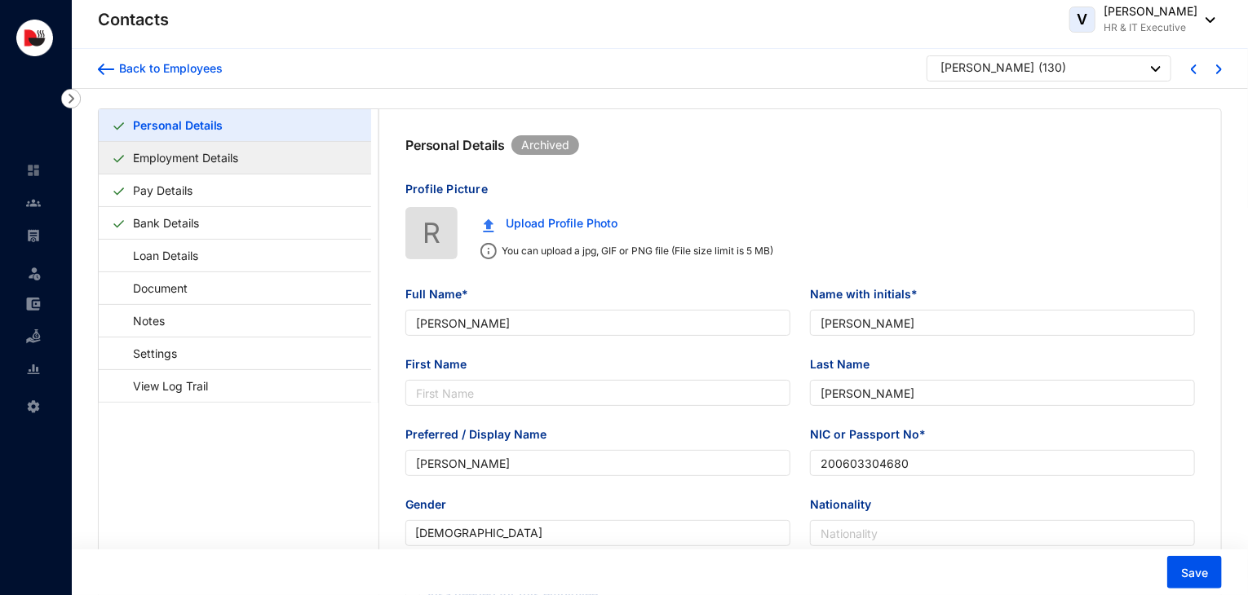
click at [245, 153] on link "Employment Details" at bounding box center [185, 157] width 118 height 33
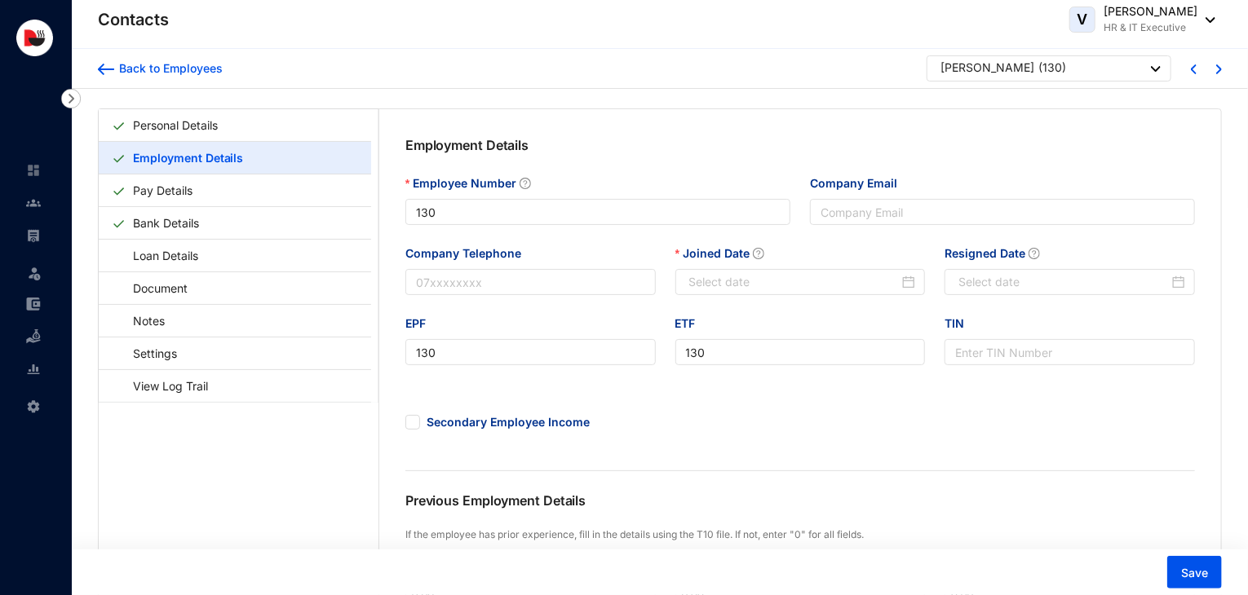
type input "[DATE]"
click at [174, 69] on div "Back to Employees" at bounding box center [168, 68] width 108 height 16
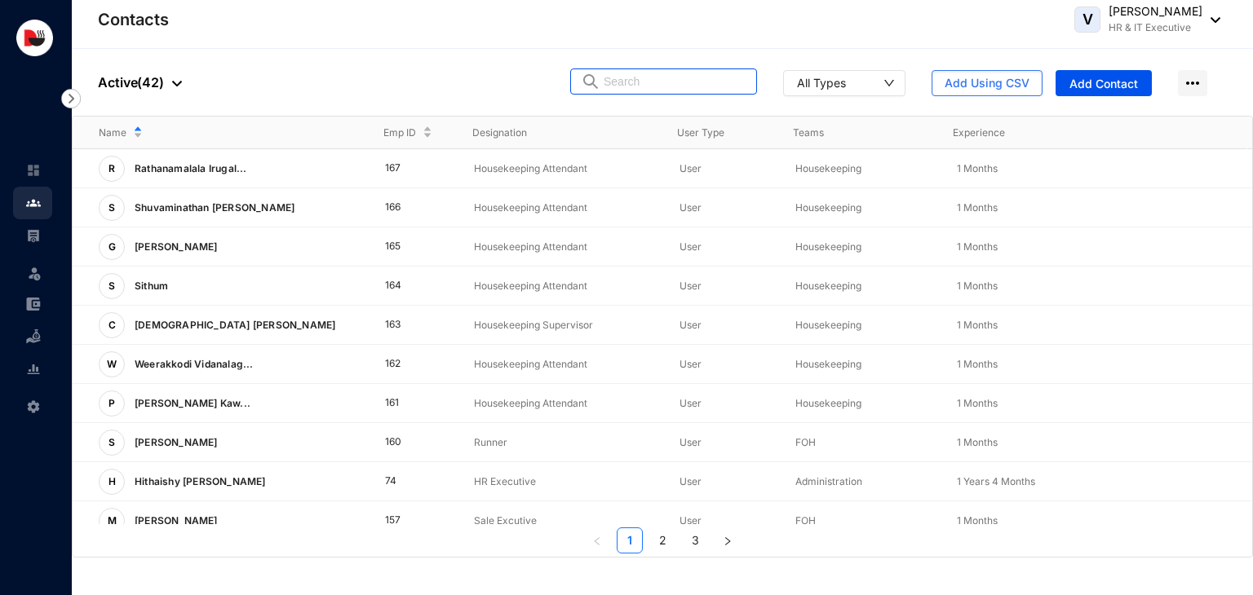
click at [626, 79] on input "text" at bounding box center [675, 81] width 143 height 24
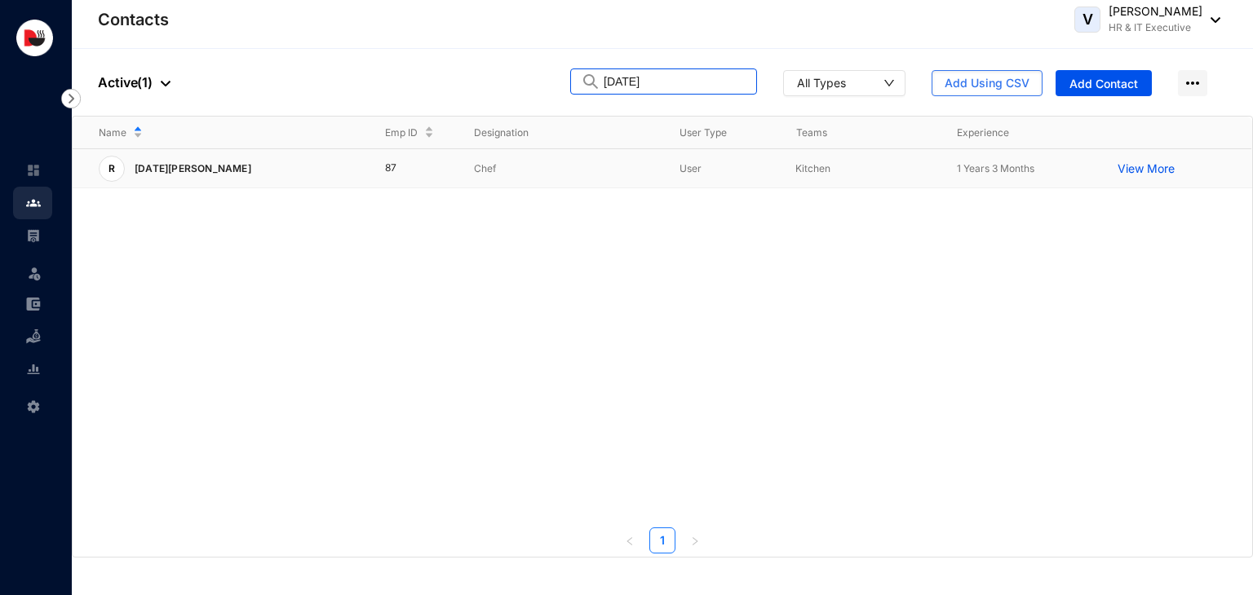
type input "[DATE]"
click at [562, 170] on p "Chef" at bounding box center [563, 169] width 179 height 16
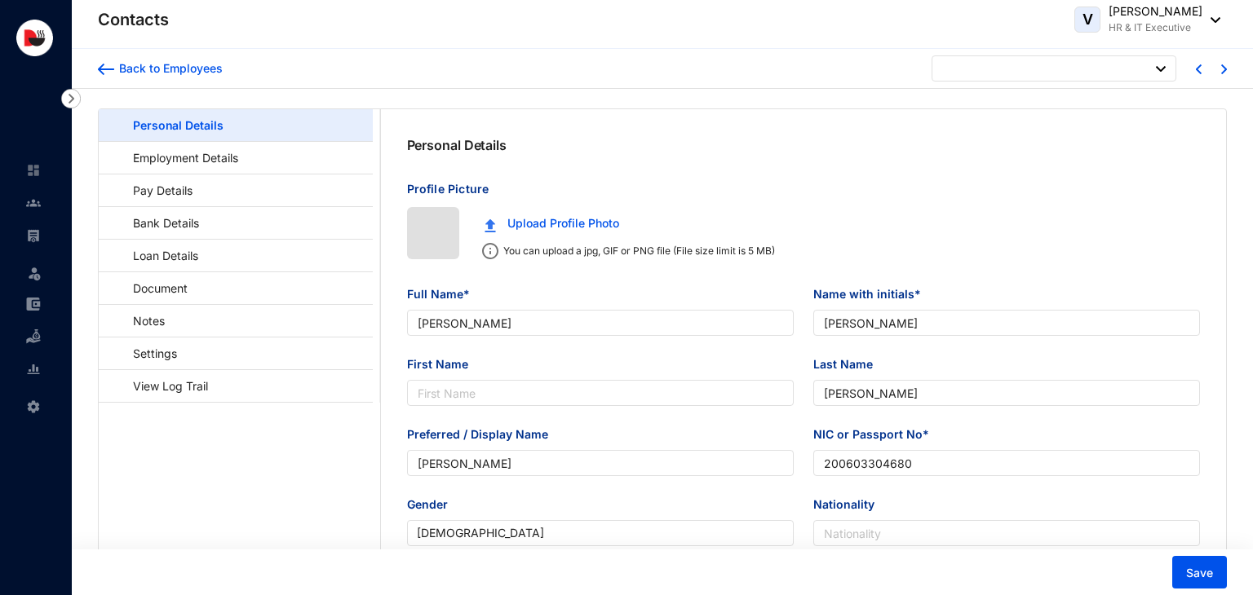
type input "[DATE]"
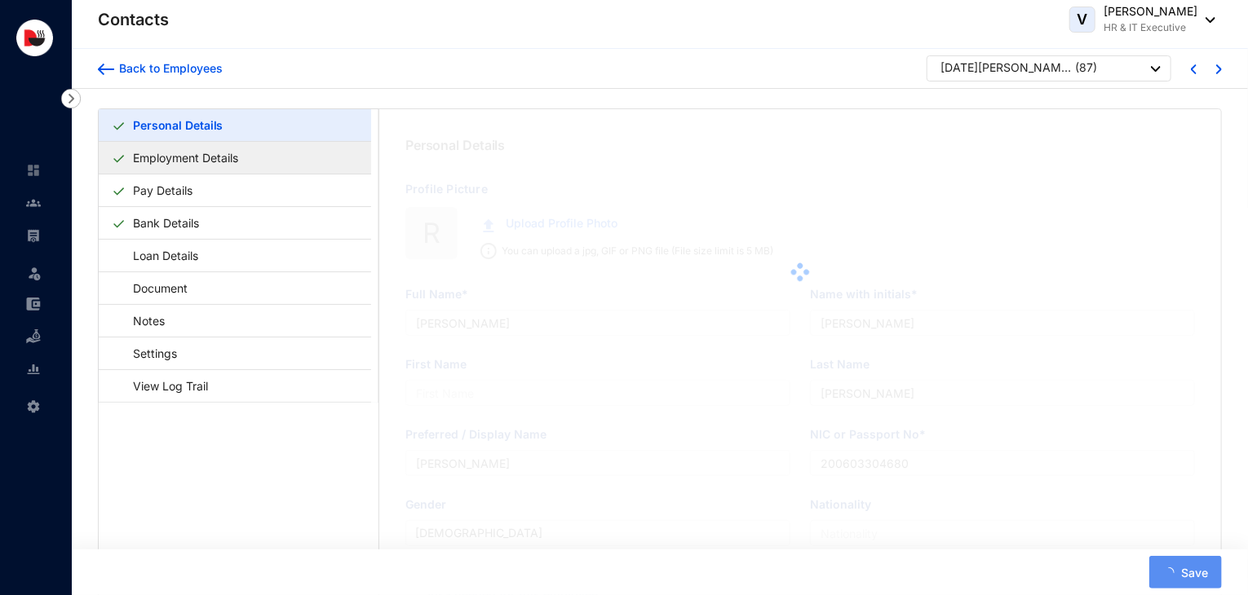
type input "[DATE][PERSON_NAME]"
type input "R.[DATE]"
type input "Ravichandran"
type input "[DATE]"
type input "S6416525"
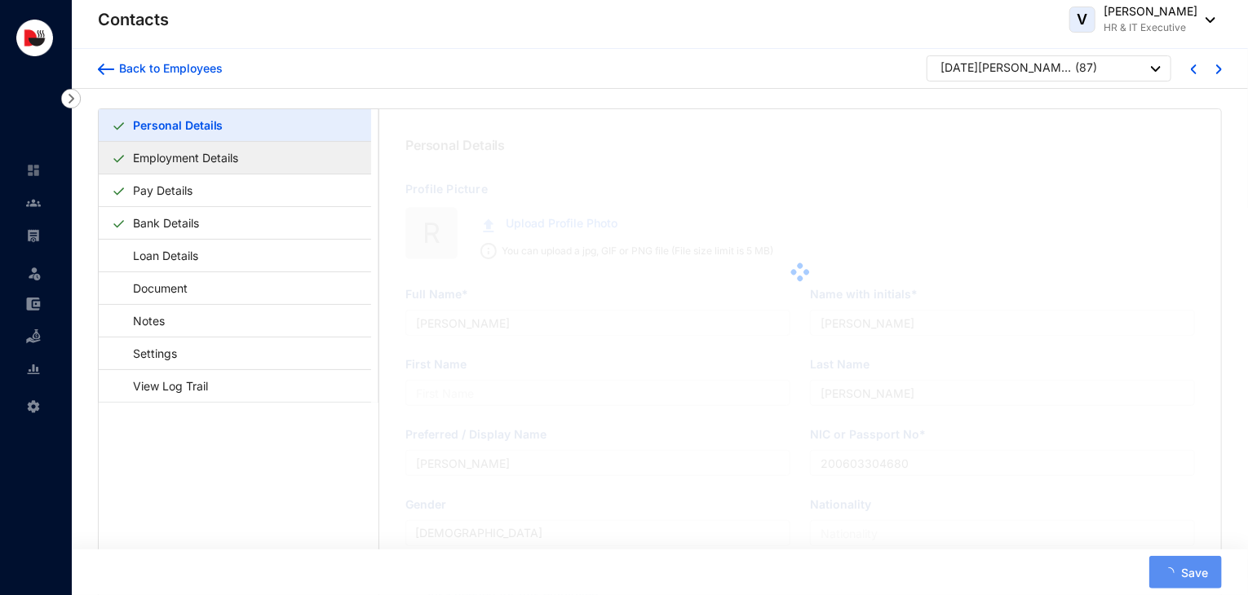
checkbox input "true"
type input "706465043"
type input "[STREET_ADDRESS]."
type input "[DATE]"
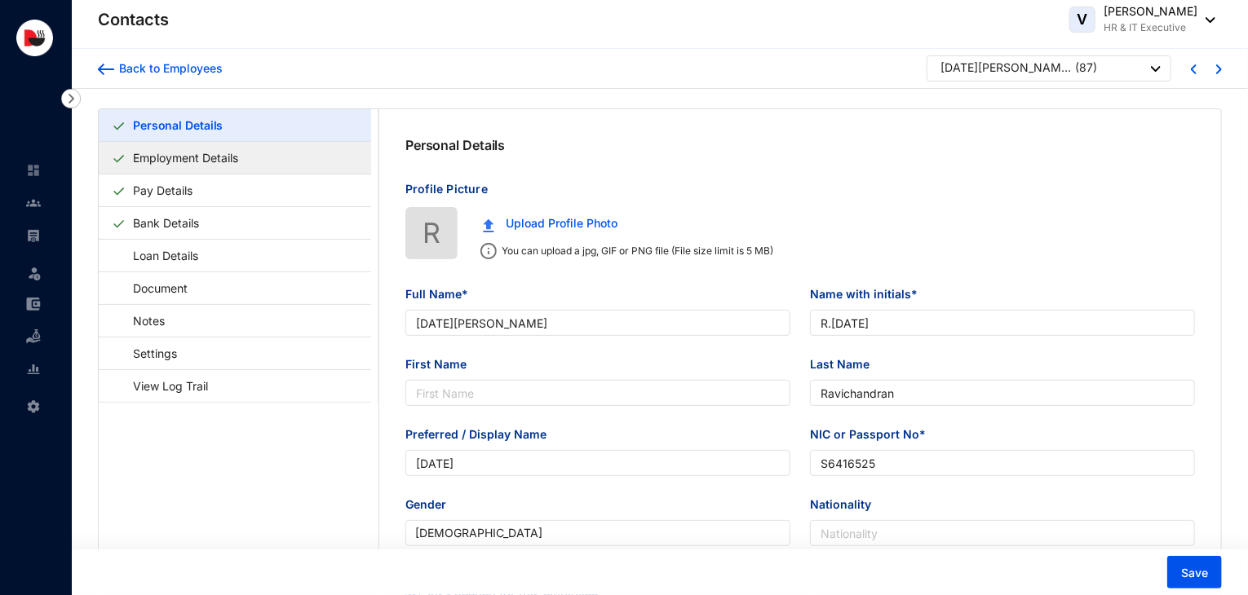
click at [245, 162] on link "Employment Details" at bounding box center [185, 157] width 118 height 33
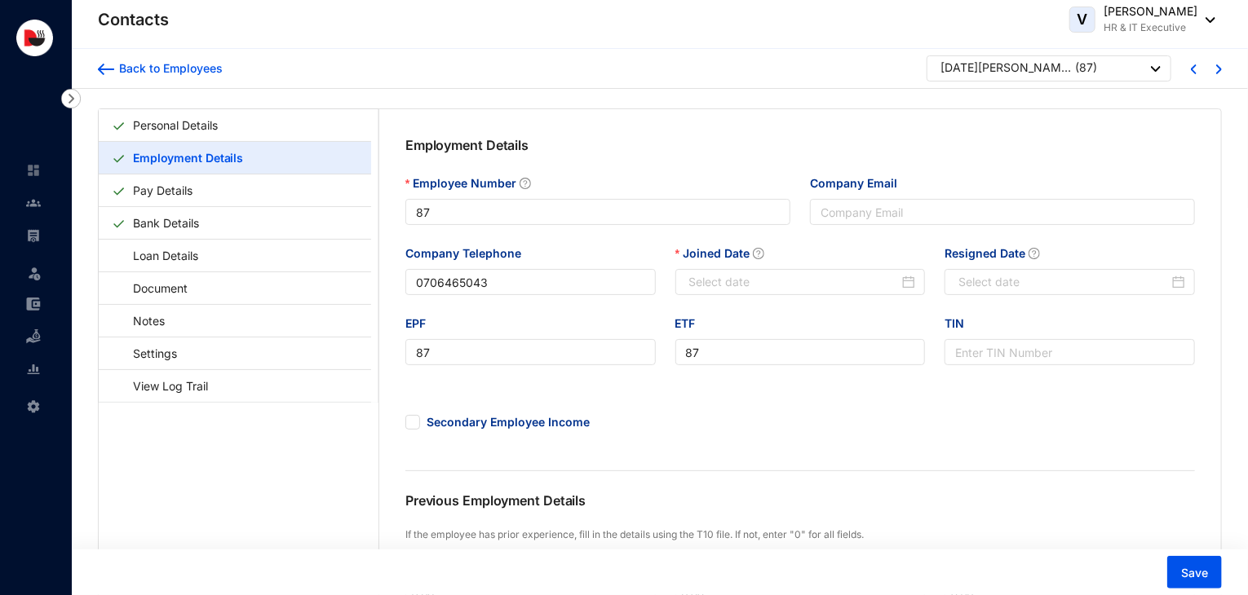
type input "[DATE]"
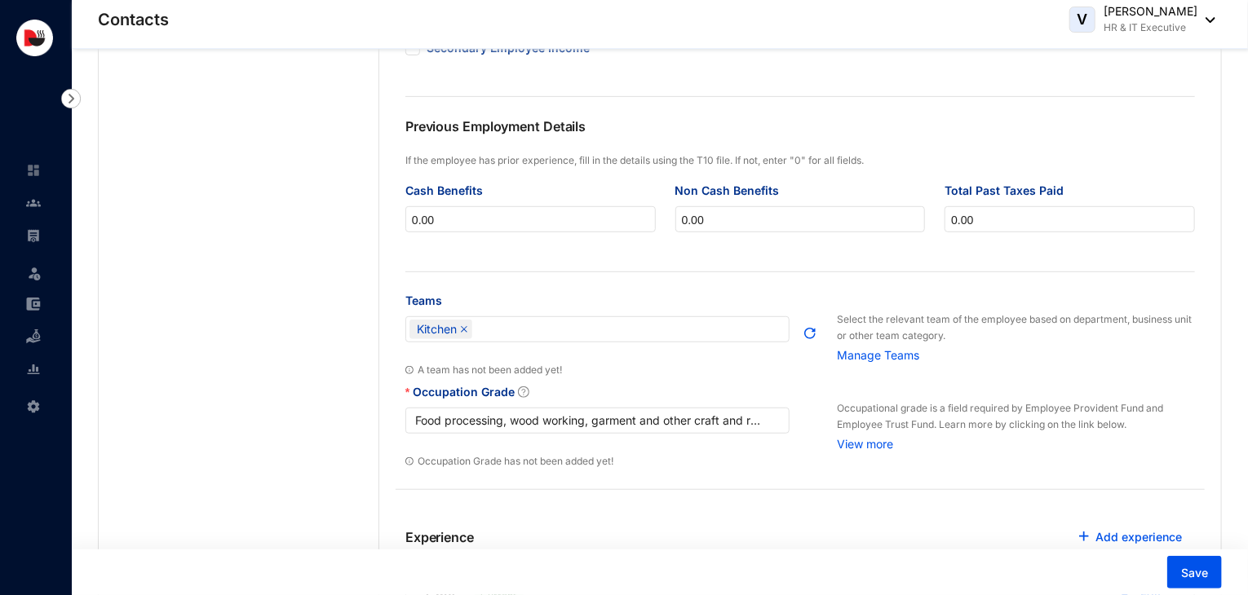
scroll to position [613, 0]
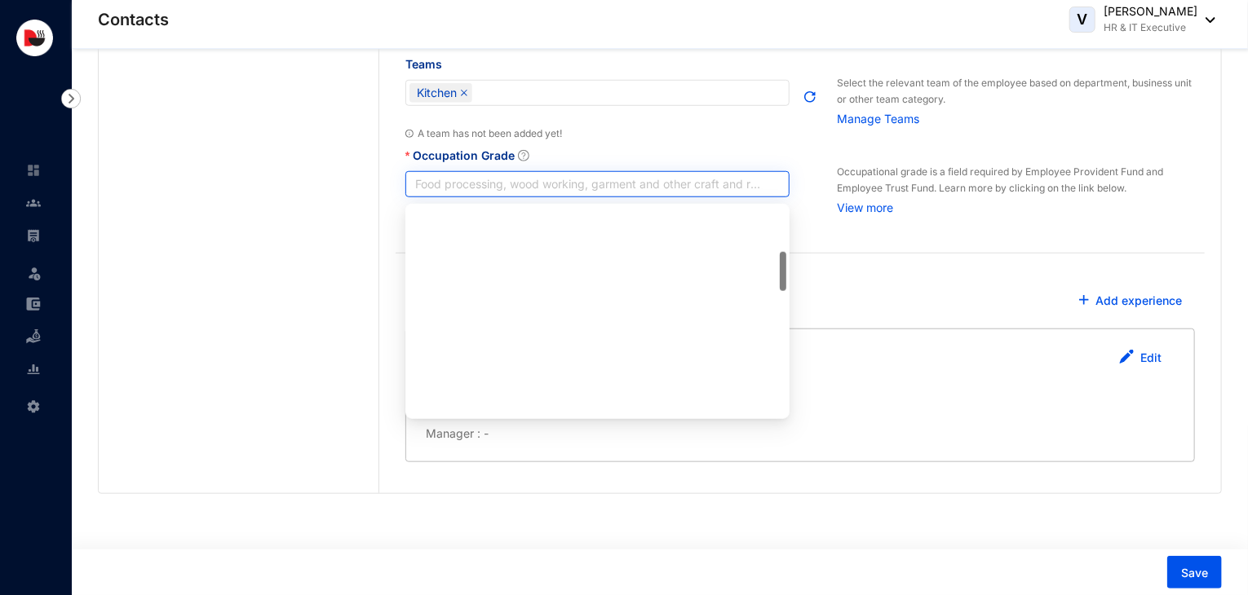
click at [724, 188] on span "Food processing, wood working, garment and other craft and related trade worker…" at bounding box center [597, 184] width 365 height 24
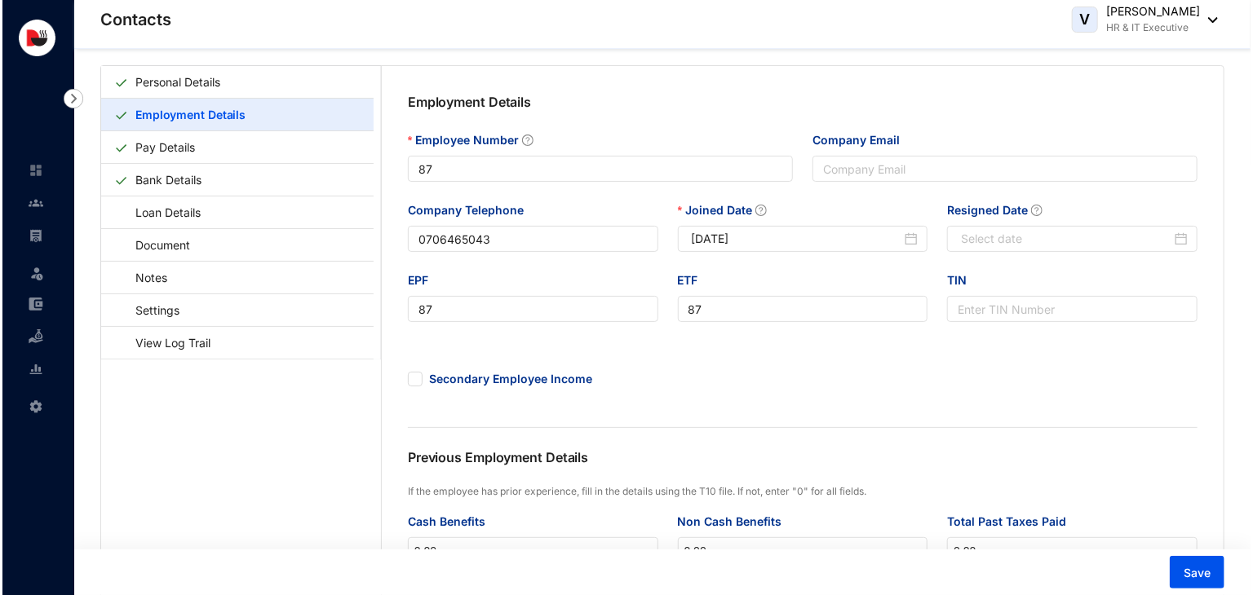
scroll to position [0, 0]
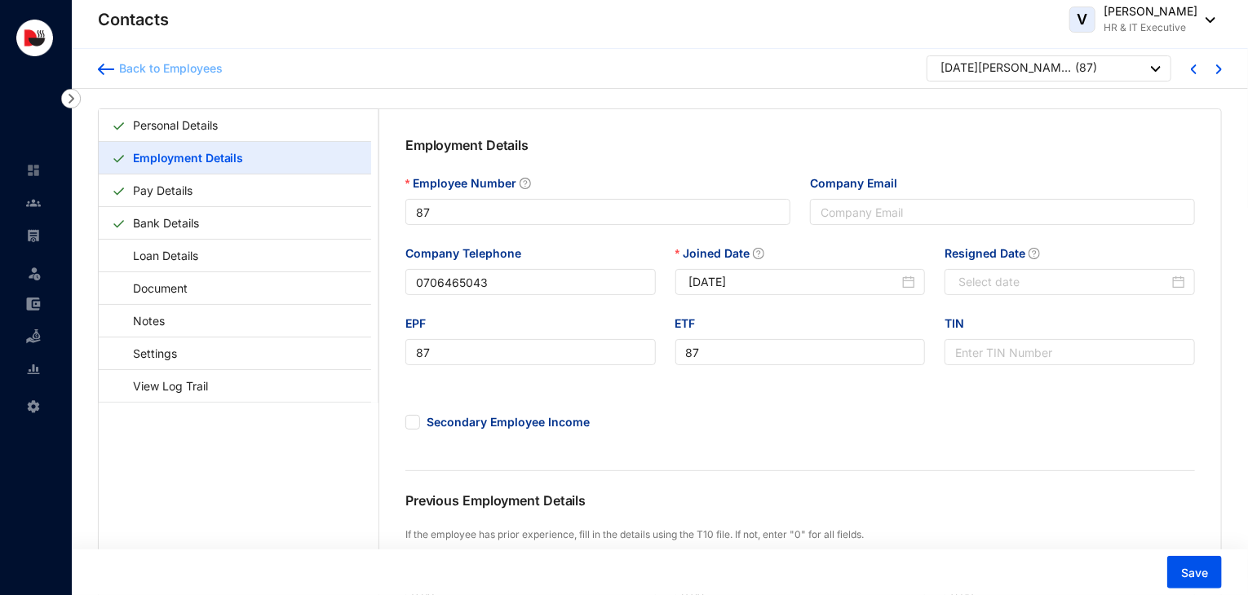
click at [193, 61] on div "Back to Employees" at bounding box center [168, 68] width 108 height 16
